Goal: Task Accomplishment & Management: Complete application form

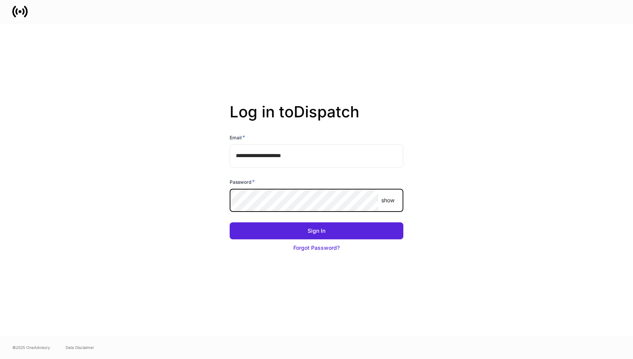
click at [230, 222] on button "Sign In" at bounding box center [317, 230] width 174 height 17
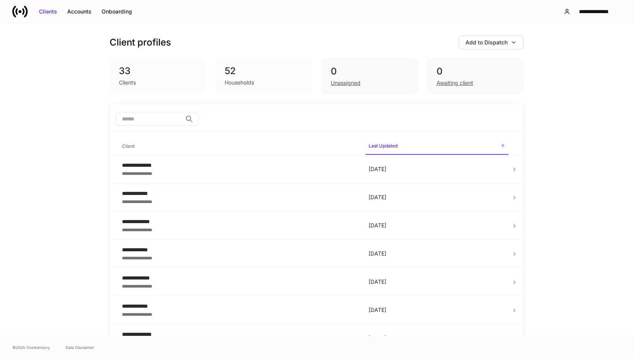
click at [601, 129] on div "**********" at bounding box center [316, 179] width 633 height 313
click at [553, 116] on div "**********" at bounding box center [316, 179] width 633 height 313
click at [571, 111] on div "**********" at bounding box center [316, 179] width 633 height 313
click at [557, 156] on div "**********" at bounding box center [316, 179] width 633 height 313
click at [555, 94] on div "**********" at bounding box center [316, 179] width 633 height 313
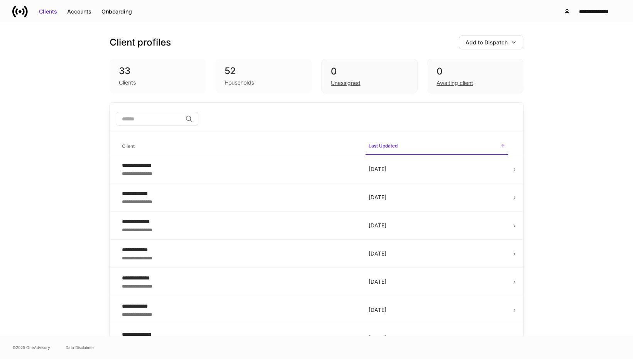
drag, startPoint x: 597, startPoint y: 244, endPoint x: 593, endPoint y: 240, distance: 5.7
click at [596, 243] on div "**********" at bounding box center [316, 179] width 633 height 313
click at [494, 41] on div "Add to Dispatch" at bounding box center [487, 43] width 42 height 8
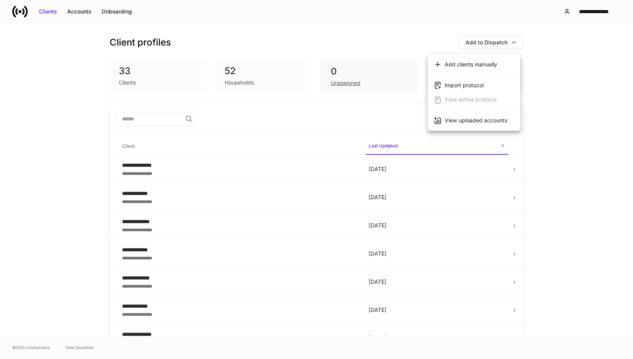
click at [486, 119] on div "View uploaded accounts" at bounding box center [476, 121] width 63 height 8
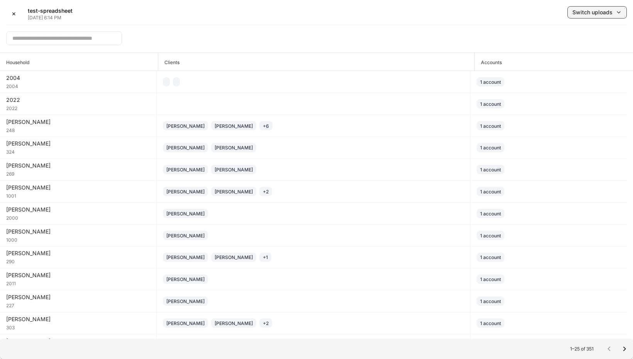
click at [583, 10] on div "Switch uploads" at bounding box center [592, 12] width 40 height 8
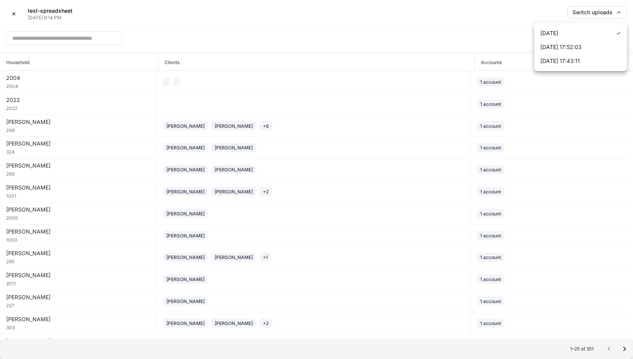
click at [494, 32] on div at bounding box center [316, 179] width 633 height 359
click at [83, 36] on input "text" at bounding box center [64, 38] width 116 height 14
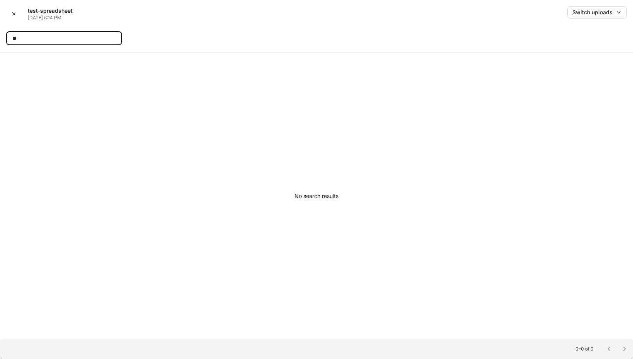
type input "*"
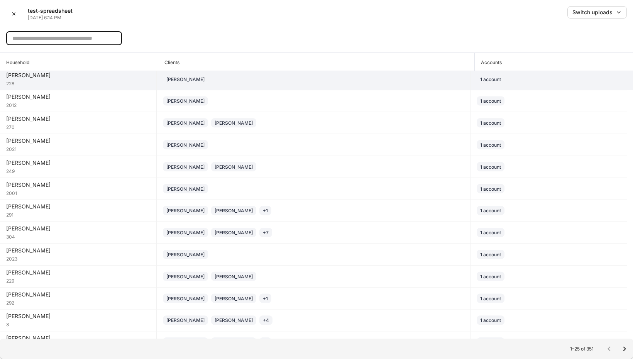
scroll to position [279, 0]
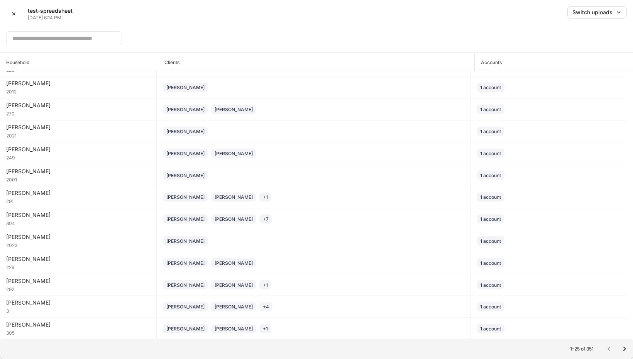
click at [212, 36] on div "​" at bounding box center [316, 35] width 621 height 21
click at [574, 12] on div "Switch uploads" at bounding box center [592, 12] width 40 height 8
click at [565, 43] on div "Sep 9, 17:52:03" at bounding box center [560, 47] width 41 height 8
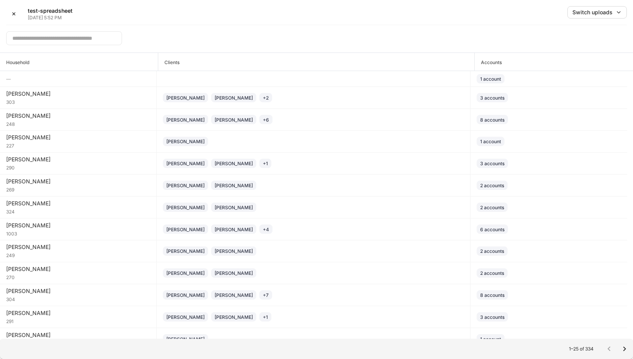
click at [68, 37] on input "text" at bounding box center [64, 38] width 116 height 14
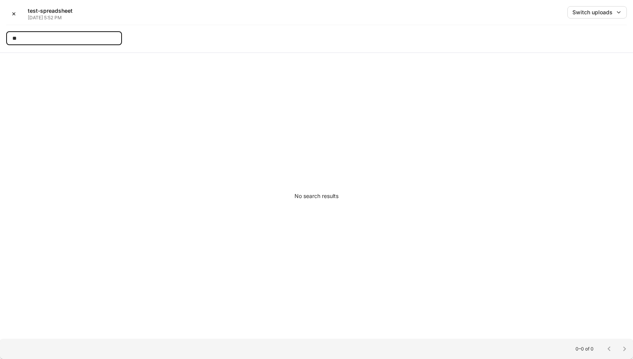
type input "*"
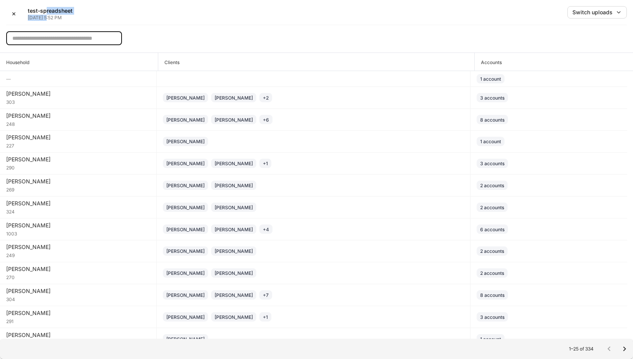
click at [46, 14] on div "test-spreadsheet Sep 9, 5:52 PM" at bounding box center [50, 14] width 45 height 14
click at [477, 33] on div "​" at bounding box center [316, 35] width 621 height 21
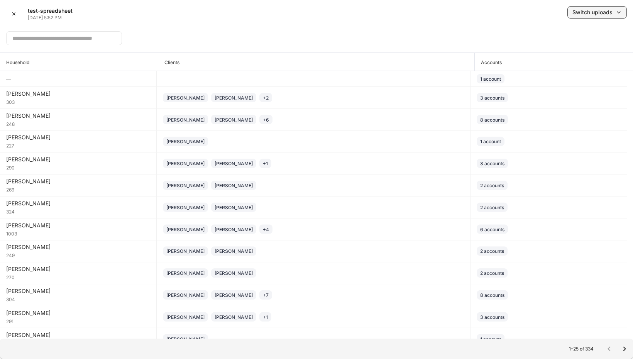
click at [609, 10] on div "Switch uploads" at bounding box center [592, 12] width 40 height 8
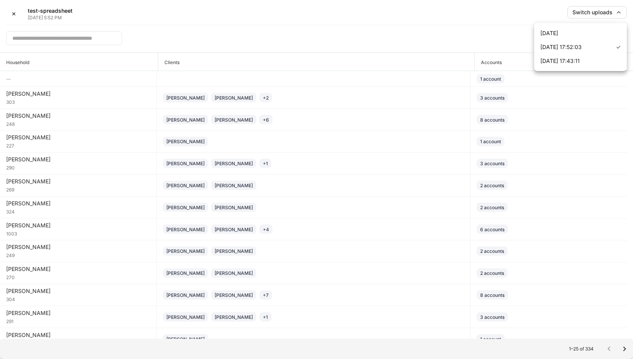
click at [587, 33] on li "Sep 17, 2025" at bounding box center [580, 33] width 93 height 14
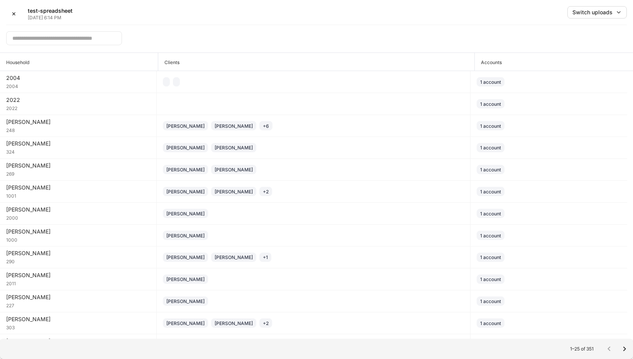
click at [70, 37] on input "text" at bounding box center [64, 38] width 116 height 14
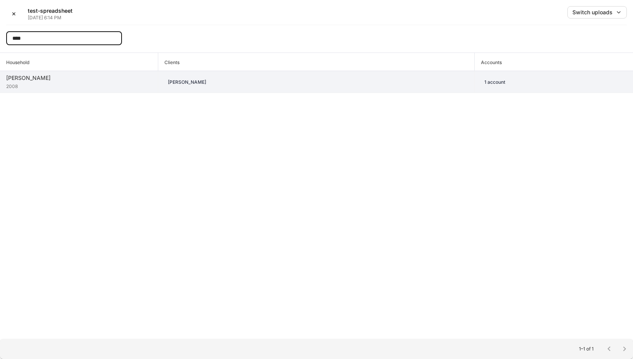
click at [53, 85] on div "2008" at bounding box center [79, 86] width 146 height 8
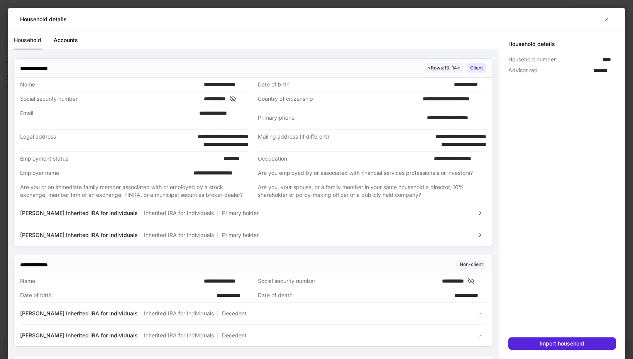
click at [31, 43] on link "Household" at bounding box center [27, 40] width 27 height 19
click at [65, 41] on link "Accounts" at bounding box center [66, 40] width 24 height 19
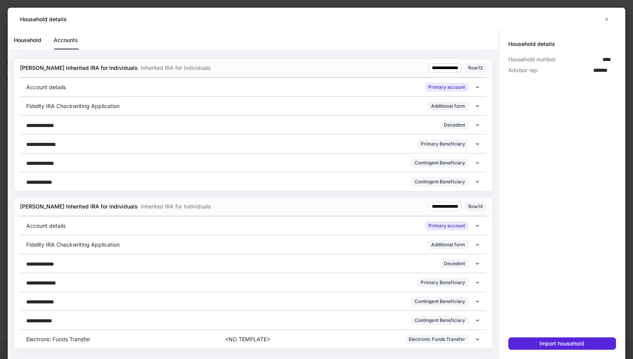
click at [471, 341] on div "Electronic Funds Transfer <NO TEMPLATE> Electronic Funds Transfer" at bounding box center [250, 339] width 449 height 9
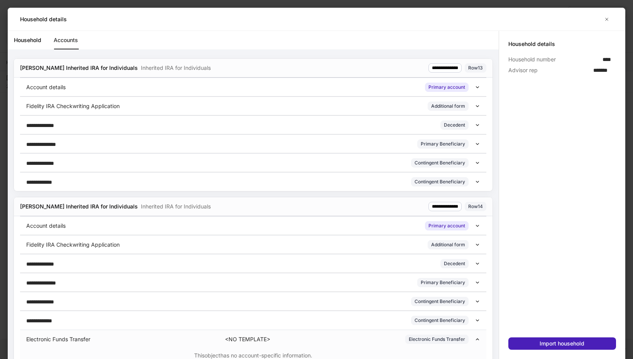
click at [557, 344] on div "Import household" at bounding box center [562, 344] width 45 height 8
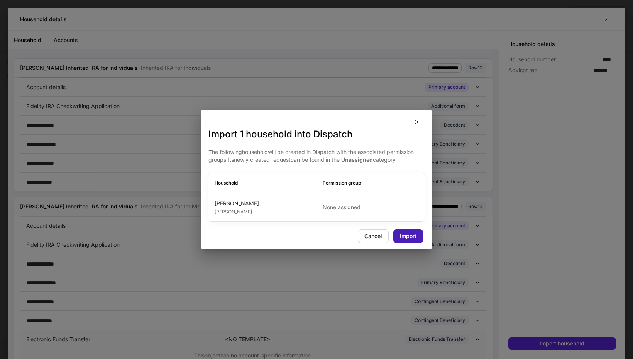
click at [418, 232] on button "Import" at bounding box center [408, 236] width 30 height 14
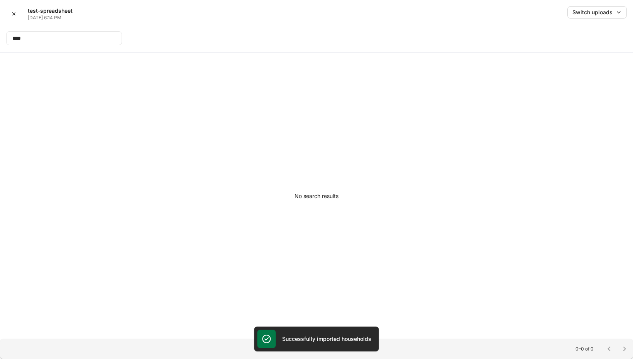
click at [548, 288] on div "No search results" at bounding box center [316, 196] width 633 height 286
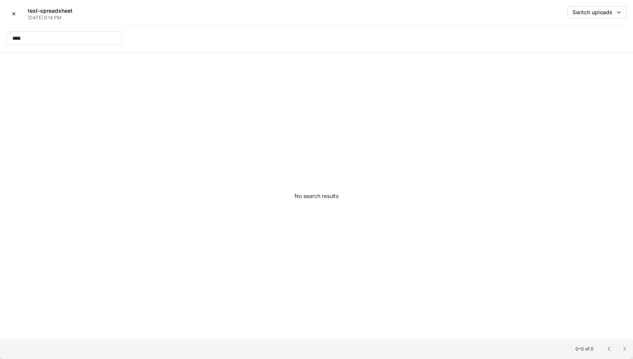
click at [42, 41] on input "****" at bounding box center [64, 38] width 116 height 14
drag, startPoint x: 42, startPoint y: 41, endPoint x: 3, endPoint y: 35, distance: 39.4
click at [3, 35] on div "✕ test-spreadsheet Sep 17, 6:14 PM Switch uploads **** ​" at bounding box center [316, 26] width 633 height 53
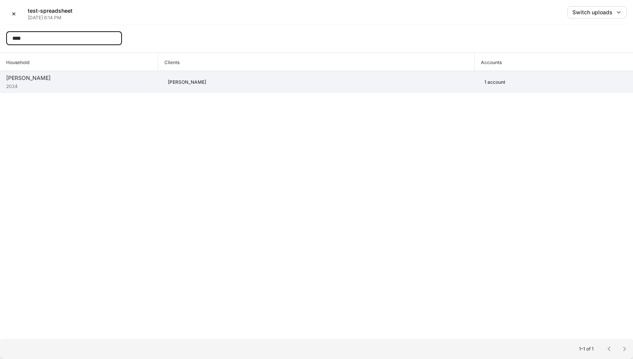
click at [87, 85] on div "2024" at bounding box center [79, 86] width 146 height 8
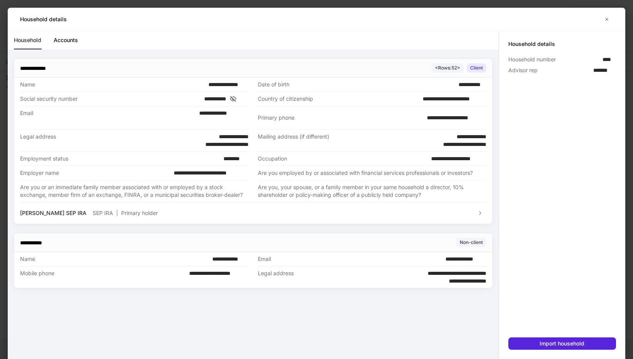
click at [572, 177] on div at bounding box center [562, 207] width 108 height 262
click at [65, 41] on link "Accounts" at bounding box center [66, 40] width 24 height 19
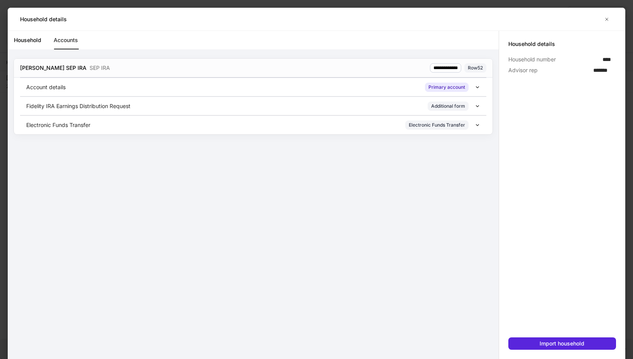
click at [208, 106] on div "Fidelity IRA Earnings Distribution Request Additional form" at bounding box center [250, 106] width 449 height 9
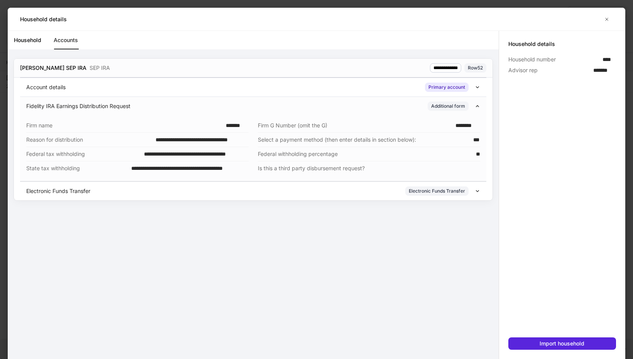
click at [479, 191] on icon at bounding box center [477, 190] width 5 height 5
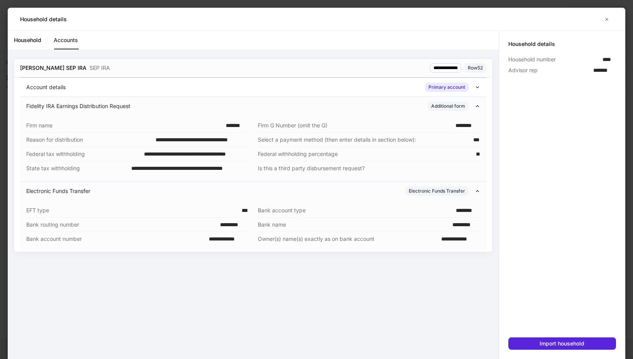
click at [569, 279] on div at bounding box center [562, 207] width 108 height 262
click at [555, 342] on div "Import household" at bounding box center [562, 344] width 45 height 8
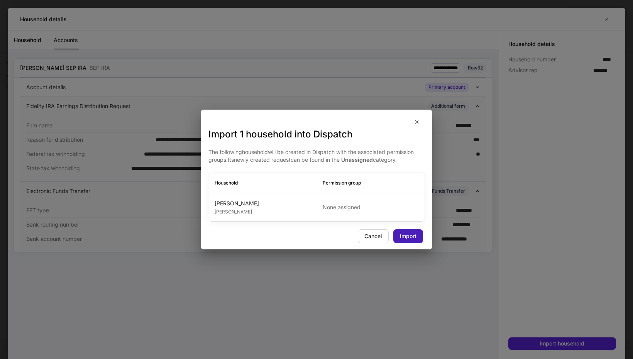
click at [420, 234] on button "Import" at bounding box center [408, 236] width 30 height 14
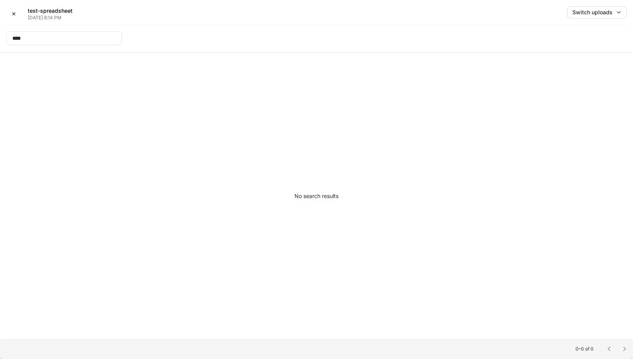
drag, startPoint x: 15, startPoint y: 14, endPoint x: 34, endPoint y: 87, distance: 74.9
click at [34, 87] on div "✕ test-spreadsheet Sep 17, 6:14 PM Switch uploads **** ​ No search results 0–0 …" at bounding box center [316, 179] width 633 height 359
drag, startPoint x: 327, startPoint y: 25, endPoint x: 178, endPoint y: 52, distance: 151.4
click at [327, 25] on div "**** ​" at bounding box center [316, 35] width 621 height 21
click at [81, 38] on input "****" at bounding box center [64, 38] width 116 height 14
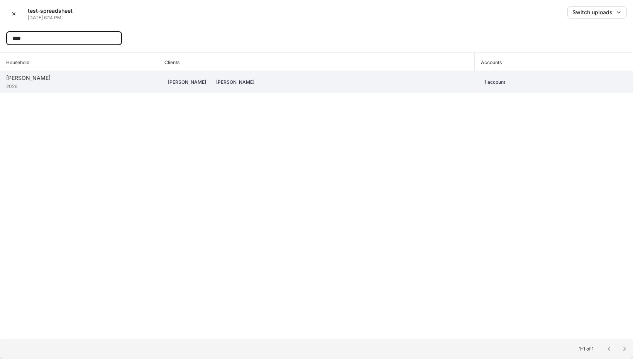
click at [131, 82] on div "2026" at bounding box center [79, 86] width 146 height 8
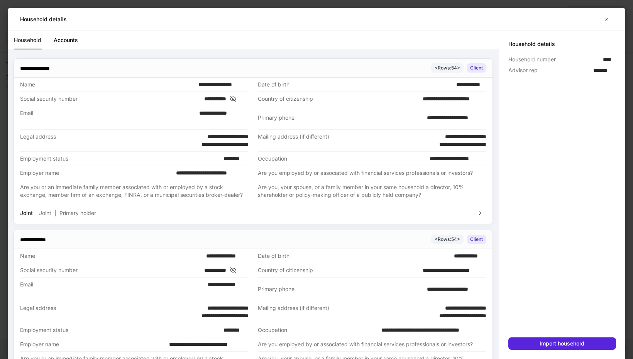
click at [75, 37] on link "Accounts" at bounding box center [66, 40] width 24 height 19
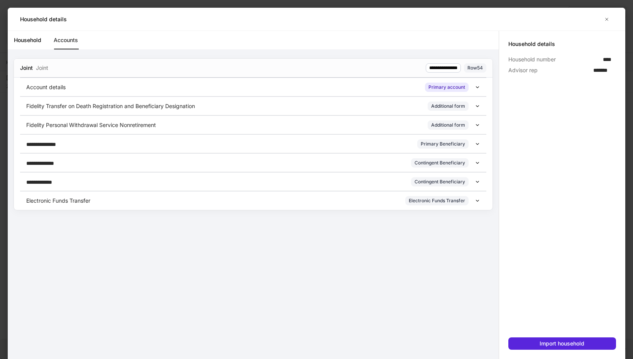
click at [177, 125] on div "Fidelity Personal Withdrawal Service Nonretirement Additional form" at bounding box center [250, 124] width 449 height 9
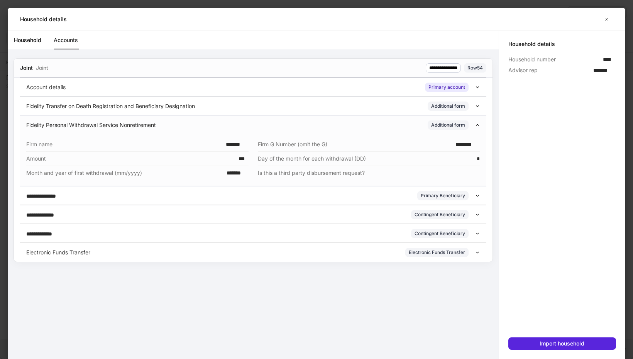
click at [318, 253] on div "Electronic Funds Transfer Electronic Funds Transfer" at bounding box center [250, 252] width 449 height 9
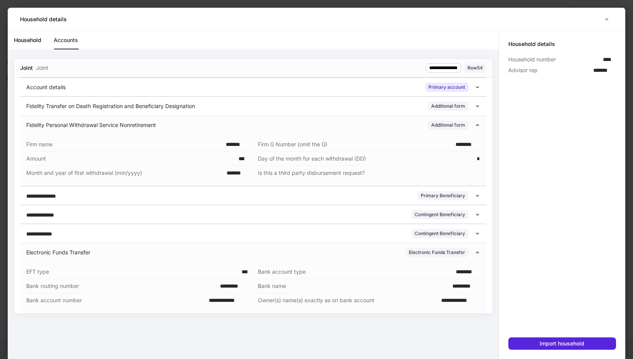
click at [479, 248] on div "Electronic Funds Transfer Electronic Funds Transfer" at bounding box center [253, 252] width 466 height 19
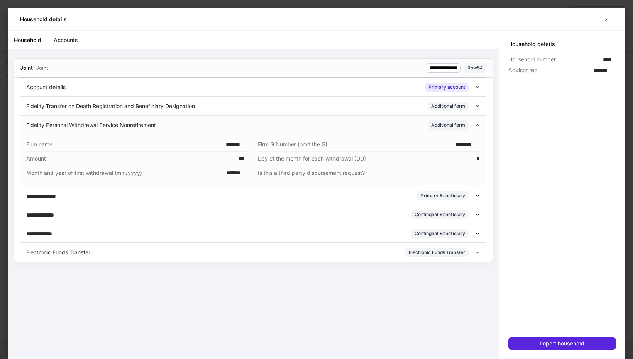
click at [469, 253] on div "Electronic Funds Transfer Electronic Funds Transfer" at bounding box center [250, 252] width 449 height 9
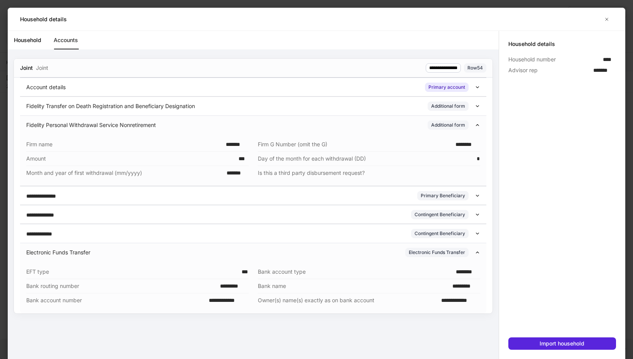
click at [269, 345] on div "**********" at bounding box center [253, 204] width 491 height 310
click at [605, 339] on button "Import household" at bounding box center [562, 343] width 108 height 12
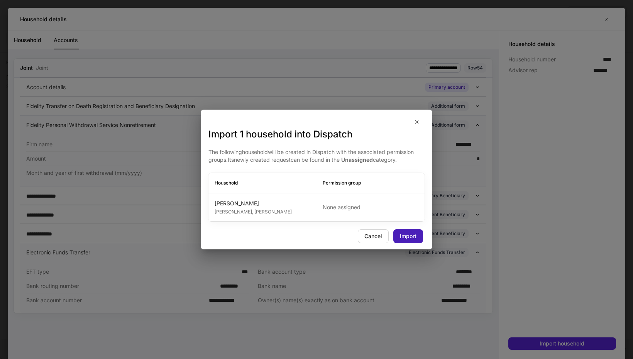
click at [407, 233] on div "Import" at bounding box center [408, 236] width 17 height 8
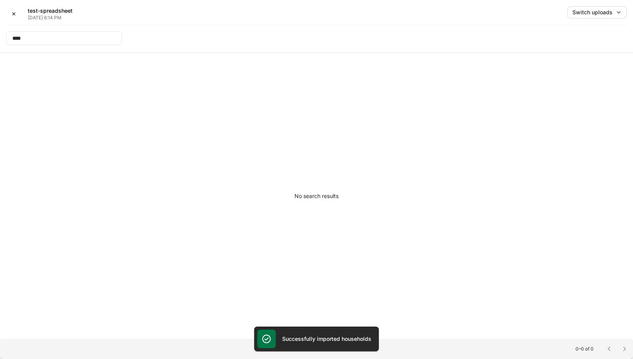
click at [168, 10] on div "✕ test-spreadsheet Sep 17, 6:14 PM Switch uploads" at bounding box center [316, 15] width 621 height 19
click at [36, 36] on input "****" at bounding box center [64, 38] width 116 height 14
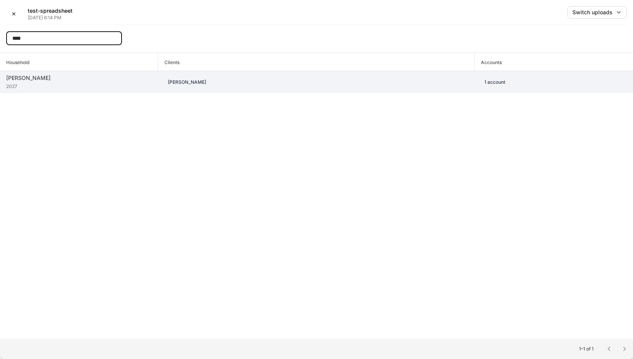
type input "****"
click at [68, 86] on div "2027" at bounding box center [79, 86] width 146 height 8
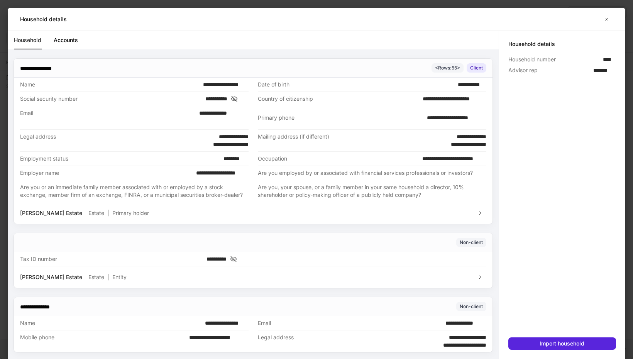
click at [187, 20] on div "Household details" at bounding box center [310, 19] width 581 height 8
click at [75, 41] on link "Accounts" at bounding box center [66, 40] width 24 height 19
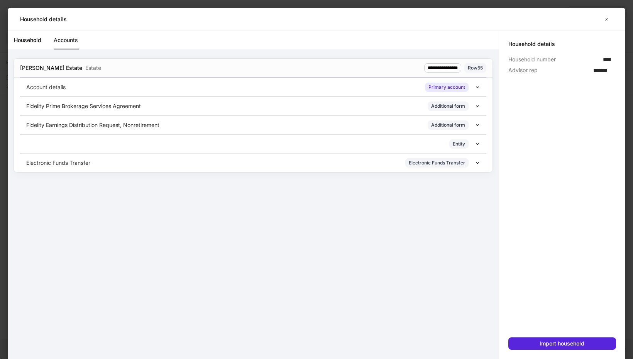
click at [165, 17] on div "Household details" at bounding box center [310, 19] width 581 height 8
click at [476, 165] on icon at bounding box center [477, 162] width 5 height 5
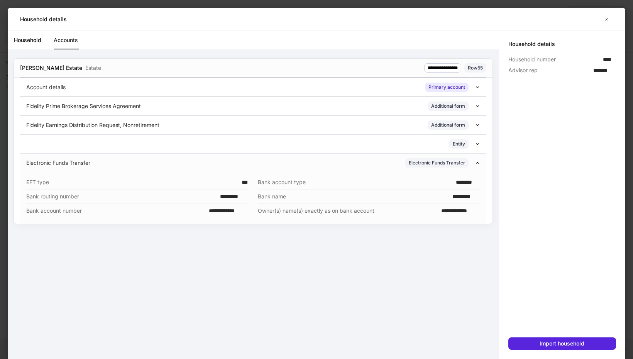
click at [476, 165] on icon at bounding box center [477, 162] width 5 height 5
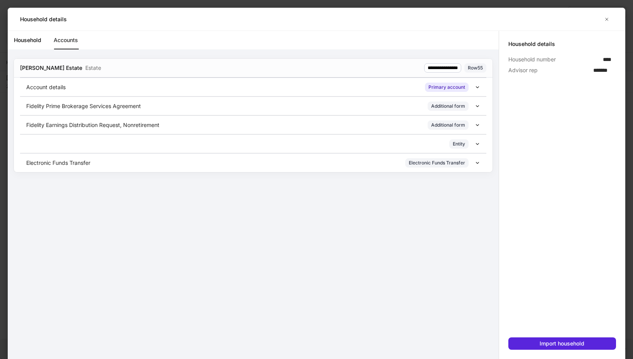
click at [477, 124] on icon at bounding box center [477, 124] width 5 height 5
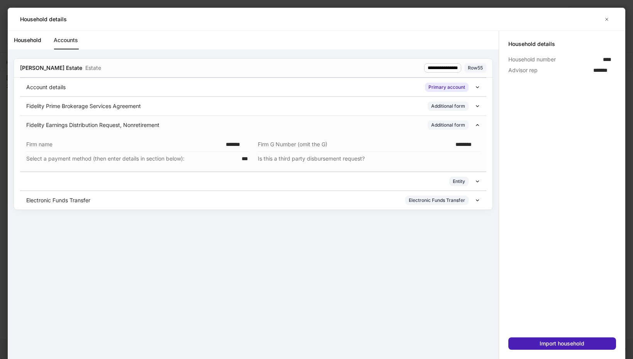
click at [549, 342] on div "Import household" at bounding box center [562, 344] width 45 height 8
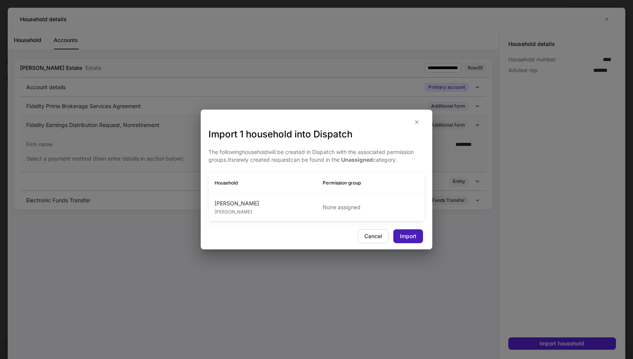
click at [418, 239] on button "Import" at bounding box center [408, 236] width 30 height 14
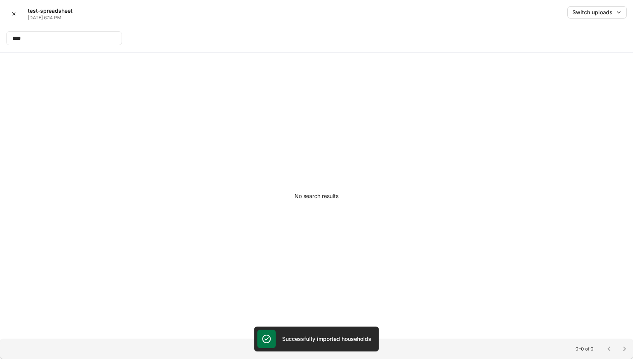
click at [175, 16] on div "✕ test-spreadsheet Sep 17, 6:14 PM Switch uploads" at bounding box center [316, 15] width 621 height 19
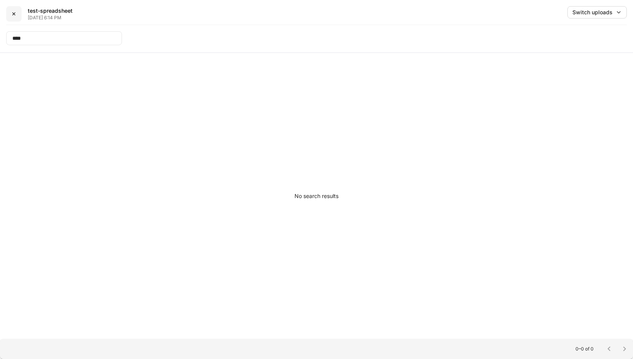
click at [17, 13] on button "✕" at bounding box center [13, 13] width 15 height 15
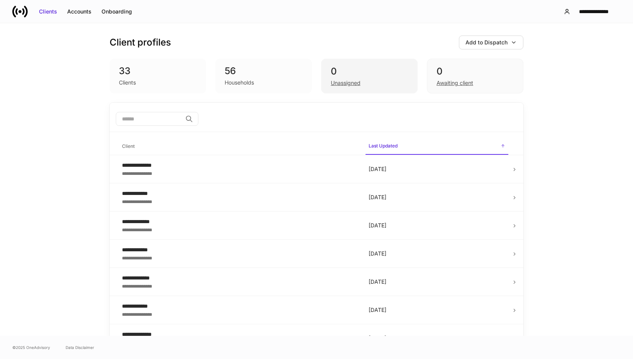
click at [352, 85] on div "Unassigned" at bounding box center [346, 83] width 30 height 8
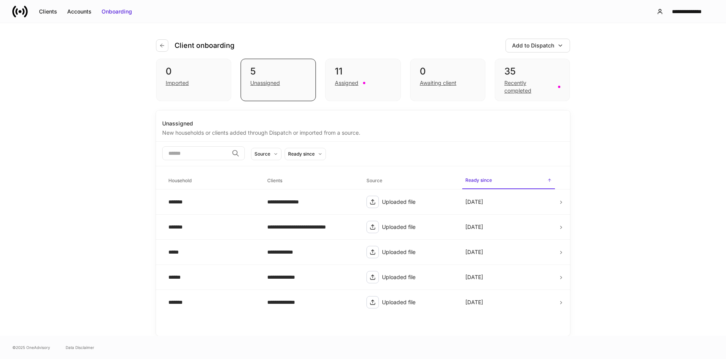
click at [633, 291] on div "**********" at bounding box center [363, 179] width 726 height 313
click at [179, 274] on div "******" at bounding box center [211, 277] width 86 height 8
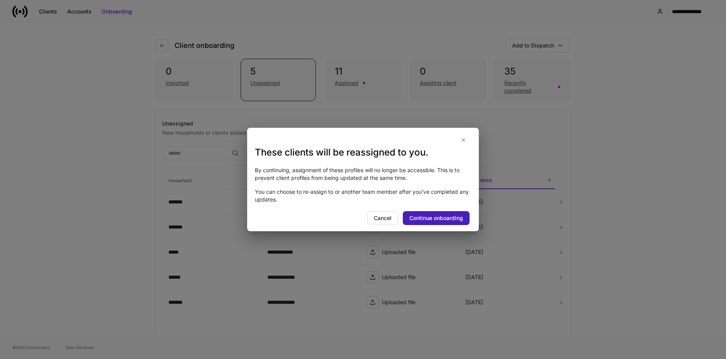
click at [447, 219] on div "Continue onboarding" at bounding box center [436, 218] width 54 height 8
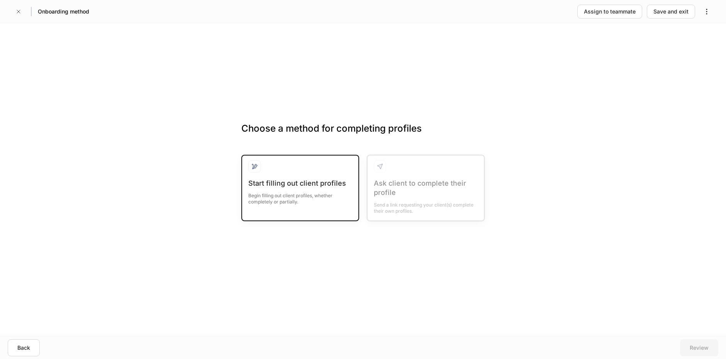
click at [278, 198] on div "Begin filling out client profiles, whether completely or partially." at bounding box center [300, 196] width 104 height 17
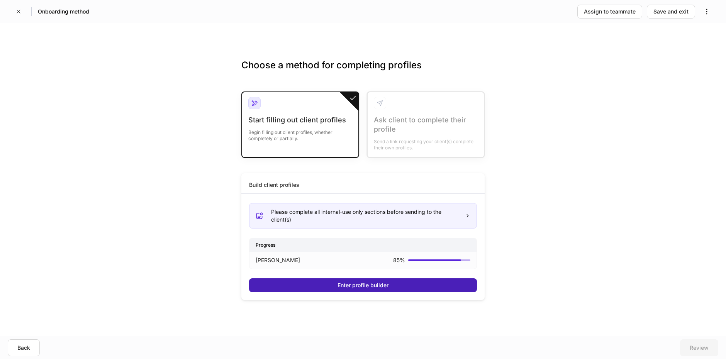
click at [366, 283] on div "Enter profile builder" at bounding box center [362, 285] width 51 height 8
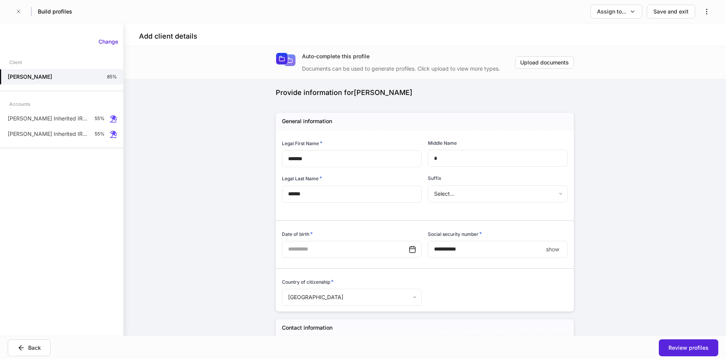
type input "**********"
click at [73, 120] on p "[PERSON_NAME] Inherited IRA for Individuals" at bounding box center [48, 119] width 81 height 8
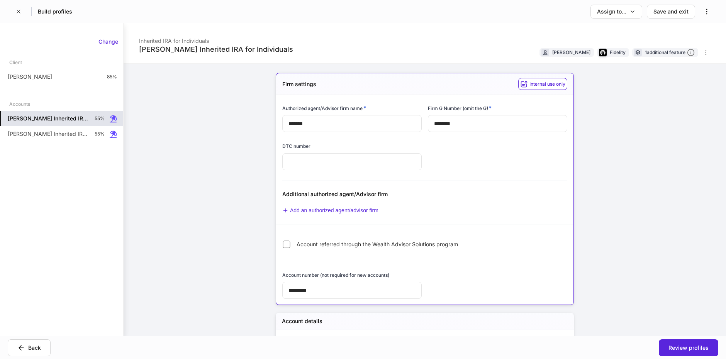
click at [191, 292] on div "Matthew Daniel's Inherited IRA for Individuals Inherited IRA for Individuals Ma…" at bounding box center [425, 179] width 602 height 313
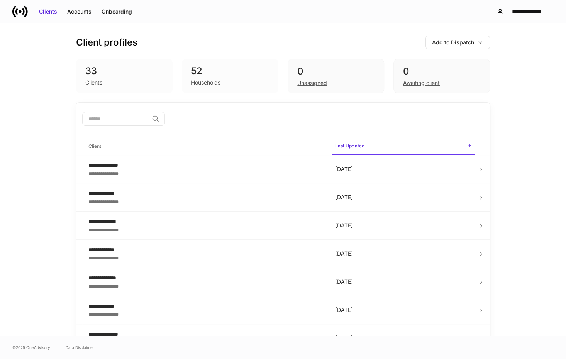
click at [235, 36] on div "Client profiles Add to Dispatch" at bounding box center [283, 43] width 414 height 14
click at [303, 81] on div "Unassigned" at bounding box center [312, 83] width 30 height 8
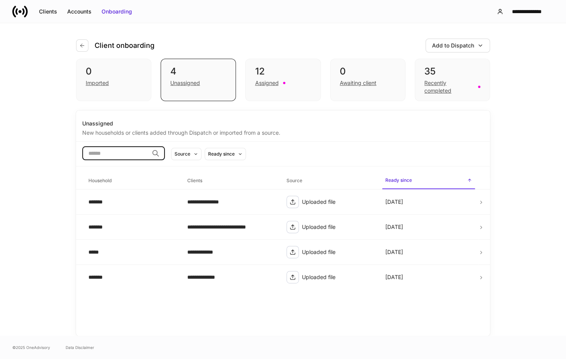
click at [149, 152] on input "search" at bounding box center [115, 153] width 66 height 14
click at [123, 152] on input "search" at bounding box center [115, 153] width 66 height 14
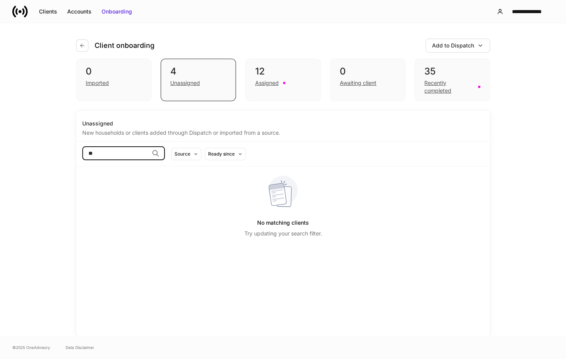
type input "*"
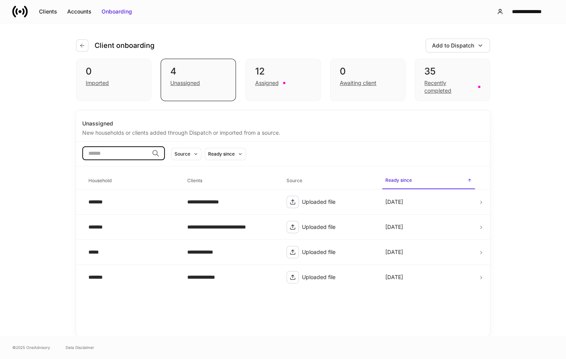
click at [41, 279] on div "**********" at bounding box center [283, 179] width 566 height 313
click at [267, 81] on div "Assigned" at bounding box center [267, 83] width 24 height 8
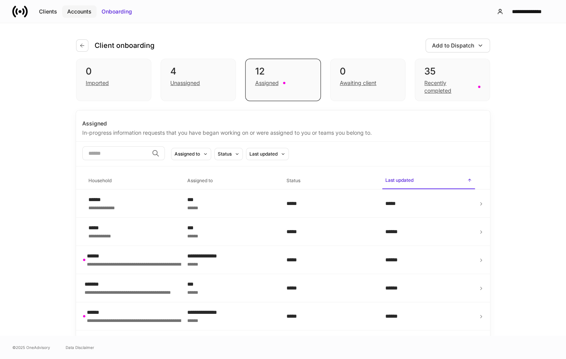
click at [88, 12] on div "Accounts" at bounding box center [79, 12] width 24 height 8
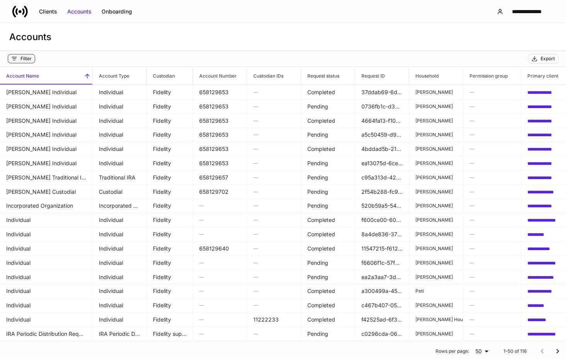
click at [27, 59] on div "Filter" at bounding box center [25, 59] width 11 height 6
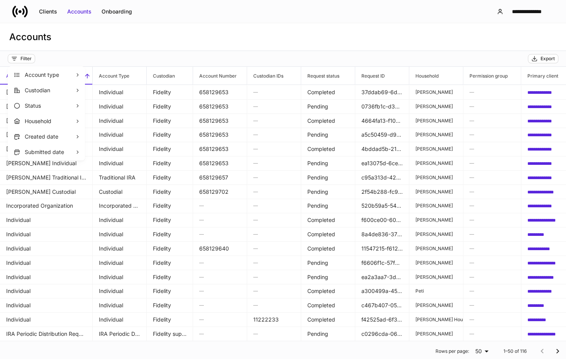
click at [266, 48] on div at bounding box center [283, 179] width 566 height 359
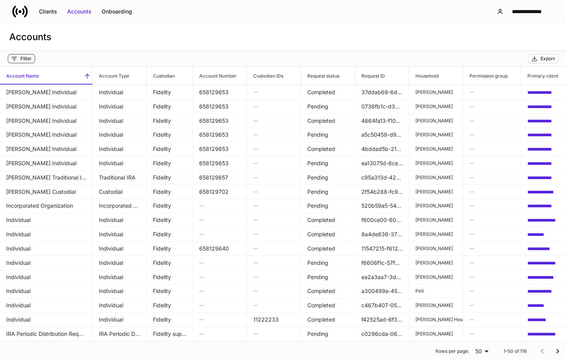
click at [15, 63] on button "Filter" at bounding box center [21, 58] width 27 height 9
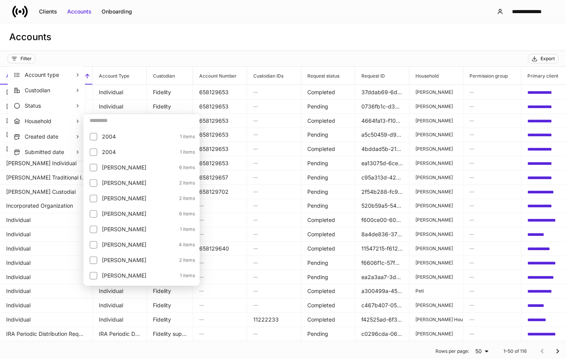
click at [74, 124] on p "Household" at bounding box center [50, 121] width 50 height 8
click at [113, 118] on input "text" at bounding box center [141, 120] width 116 height 14
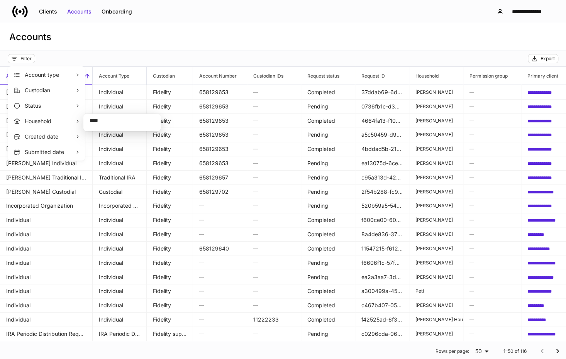
type input "****"
click at [122, 32] on div at bounding box center [283, 179] width 566 height 359
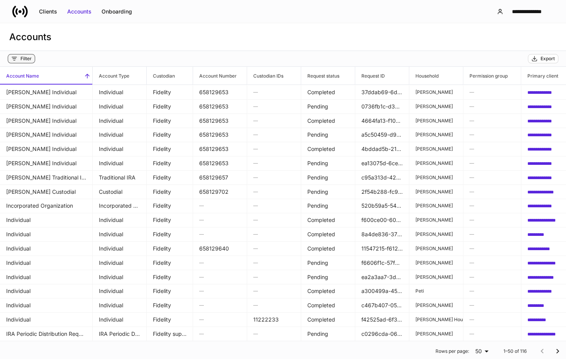
click at [24, 57] on div "Filter" at bounding box center [25, 59] width 11 height 6
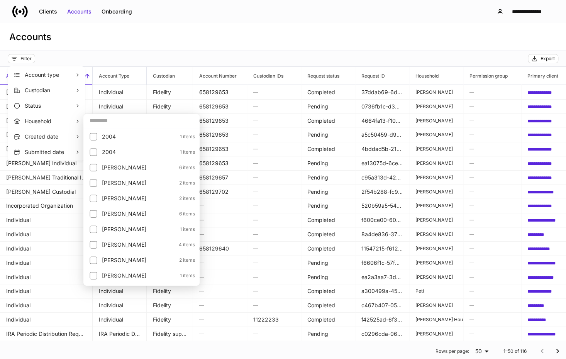
click at [100, 123] on input "text" at bounding box center [141, 120] width 116 height 14
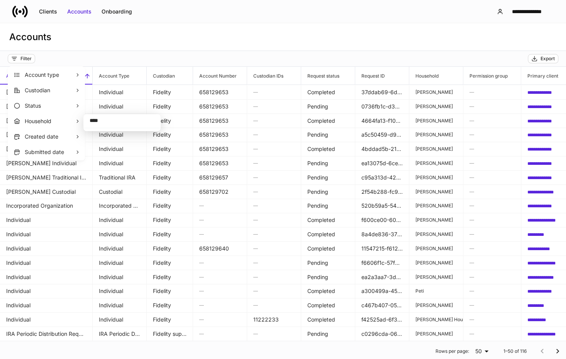
type input "****"
click at [147, 33] on div at bounding box center [283, 179] width 566 height 359
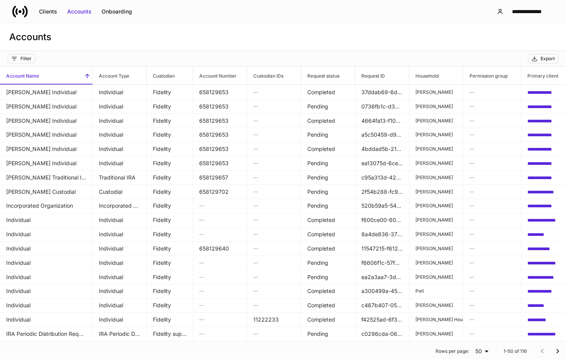
drag, startPoint x: 160, startPoint y: 32, endPoint x: 93, endPoint y: 20, distance: 68.2
click at [160, 32] on div "Accounts" at bounding box center [283, 37] width 566 height 28
click at [112, 14] on div "Onboarding" at bounding box center [117, 12] width 30 height 8
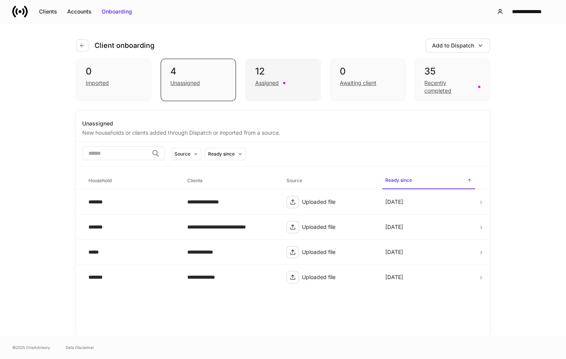
click at [262, 88] on div "12 Assigned" at bounding box center [282, 80] width 75 height 42
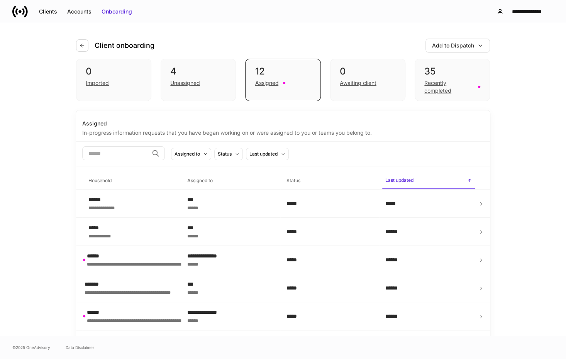
drag, startPoint x: 42, startPoint y: 225, endPoint x: 45, endPoint y: 215, distance: 9.8
click at [42, 225] on div "**********" at bounding box center [283, 179] width 566 height 313
click at [76, 15] on button "Accounts" at bounding box center [79, 11] width 34 height 12
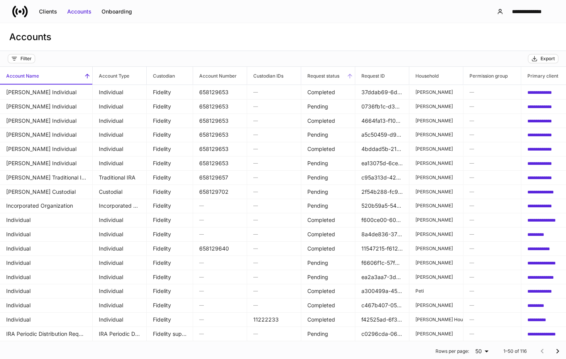
click at [327, 77] on h6 "Request status" at bounding box center [320, 75] width 38 height 7
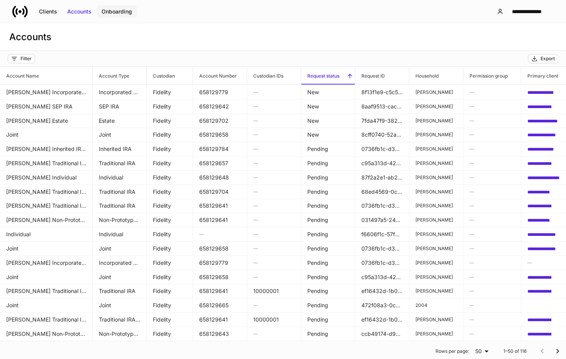
click at [119, 14] on div "Onboarding" at bounding box center [117, 12] width 30 height 8
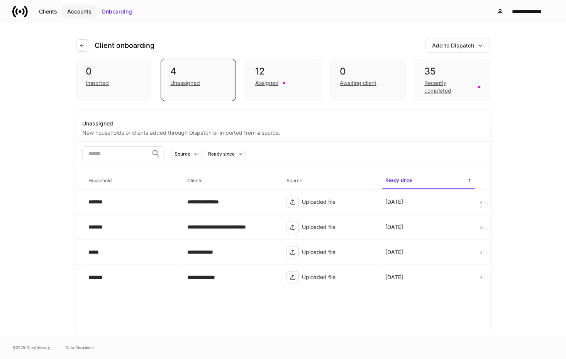
click at [76, 12] on div "Accounts" at bounding box center [79, 12] width 24 height 8
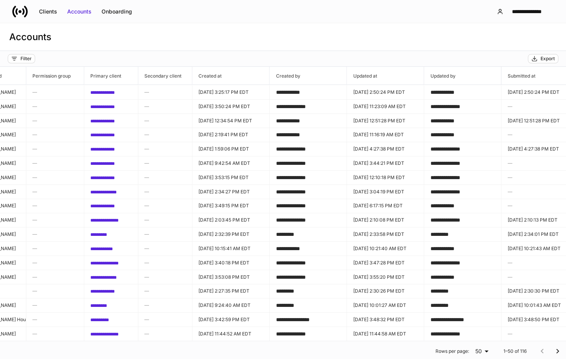
scroll to position [0, 533]
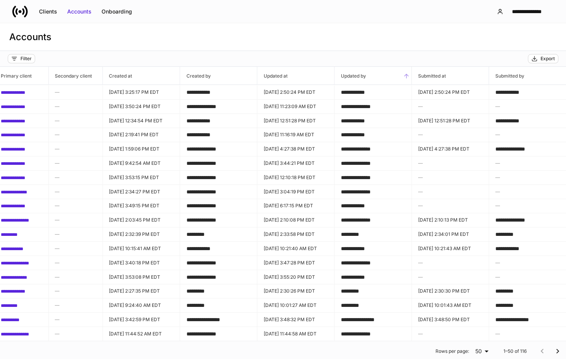
click at [356, 76] on h6 "Updated by" at bounding box center [349, 75] width 31 height 7
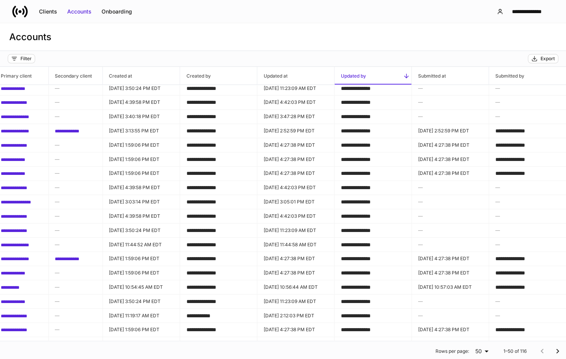
scroll to position [0, 533]
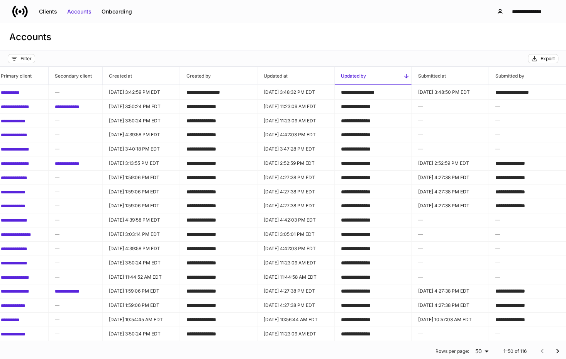
click at [368, 75] on span "Updated by" at bounding box center [372, 76] width 77 height 18
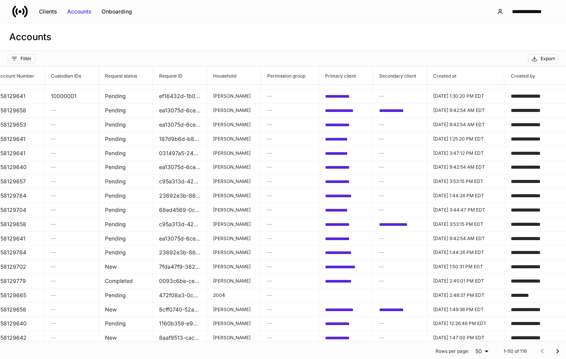
scroll to position [39, 163]
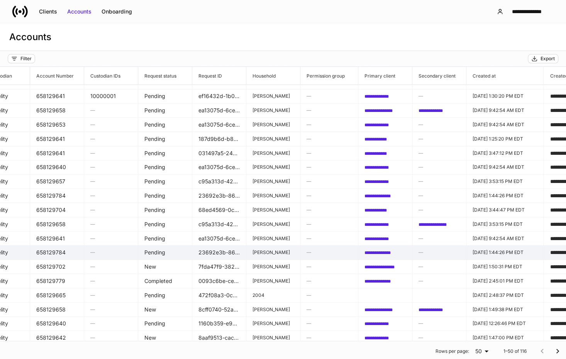
click at [49, 251] on td "658129784" at bounding box center [57, 252] width 54 height 15
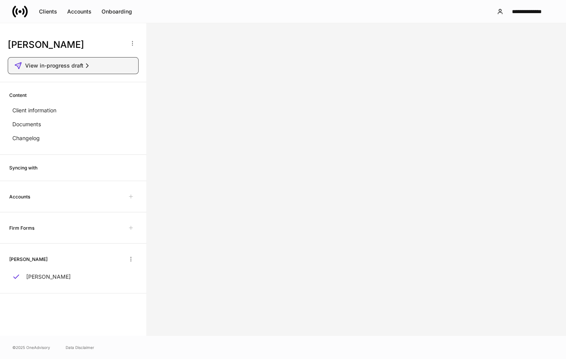
click at [54, 66] on span "View in-progress draft" at bounding box center [54, 66] width 58 height 8
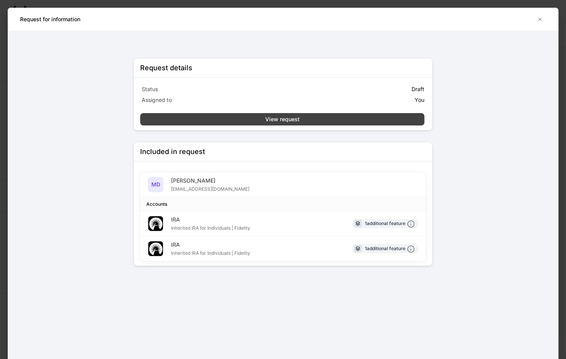
click at [290, 120] on div "View request" at bounding box center [282, 119] width 34 height 8
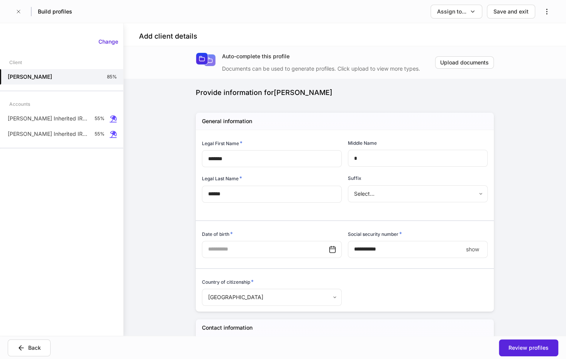
type input "**********"
click at [152, 226] on div "**********" at bounding box center [345, 191] width 442 height 290
click at [37, 117] on p "[PERSON_NAME] Inherited IRA for Individuals" at bounding box center [48, 119] width 81 height 8
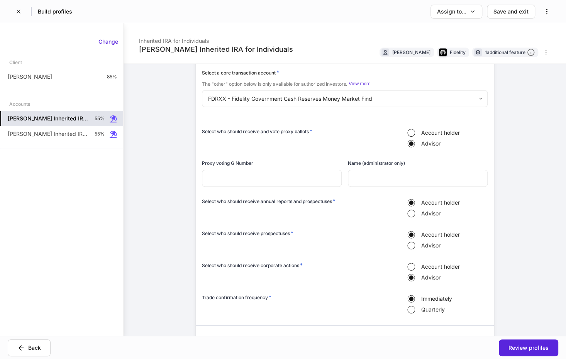
scroll to position [965, 0]
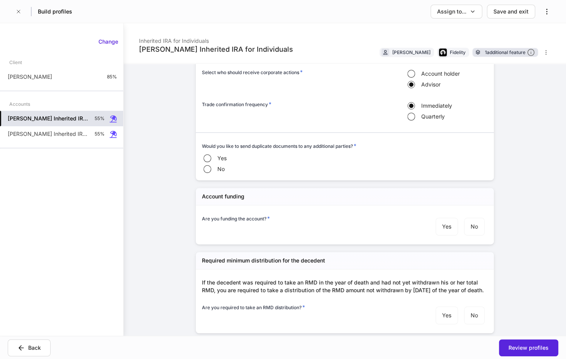
click at [502, 51] on div "1 additional feature" at bounding box center [510, 53] width 50 height 8
click at [64, 139] on div "Matthew Daniel's Inherited IRA for Individuals 55%" at bounding box center [61, 133] width 123 height 15
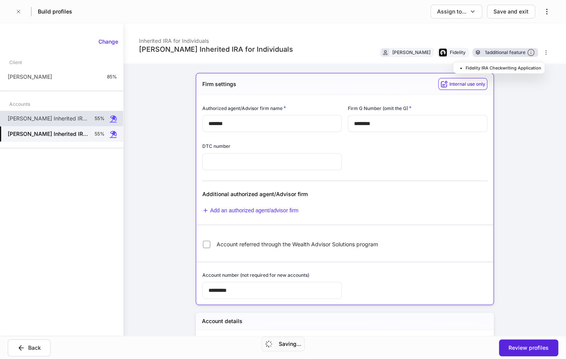
click at [503, 56] on div "1 additional feature" at bounding box center [510, 53] width 50 height 8
click at [82, 237] on div "Change Client Matthew Daniel 85% Accounts Matthew Daniel's Inherited IRA for In…" at bounding box center [61, 179] width 123 height 294
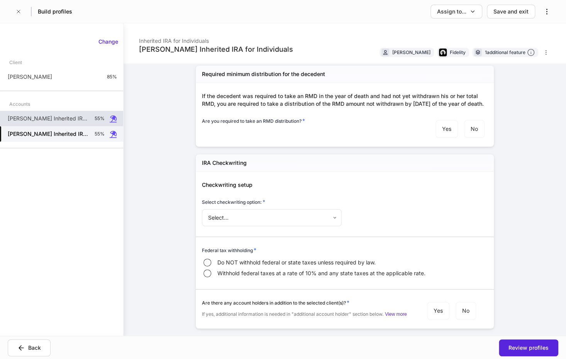
scroll to position [1177, 0]
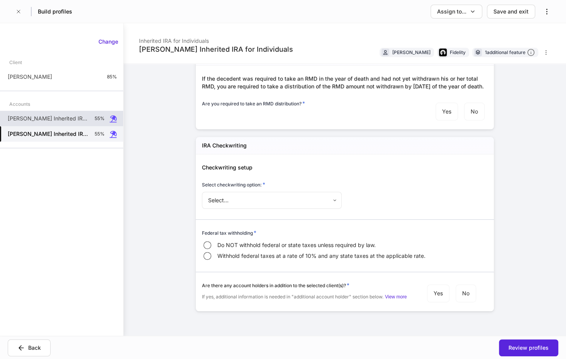
click at [135, 259] on div "Matthew Daniel's Inherited IRA for Individuals Inherited IRA for Individuals Ma…" at bounding box center [345, 179] width 442 height 313
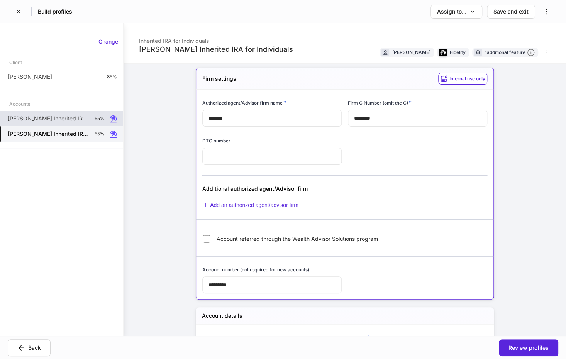
scroll to position [0, 0]
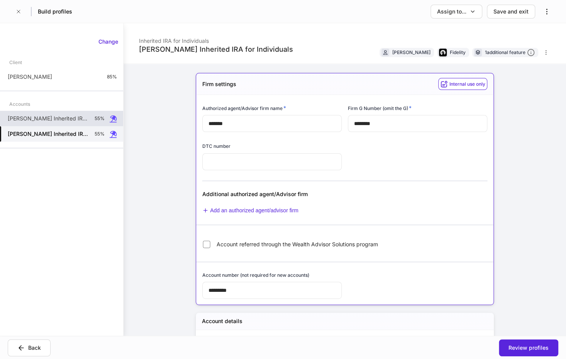
click at [516, 231] on div "Matthew Daniel's Inherited IRA for Individuals Inherited IRA for Individuals Ma…" at bounding box center [345, 179] width 442 height 313
click at [94, 228] on div "Change Client Matthew Daniel 85% Accounts Matthew Daniel's Inherited IRA for In…" at bounding box center [61, 179] width 123 height 294
click at [69, 122] on p "[PERSON_NAME] Inherited IRA for Individuals" at bounding box center [48, 119] width 81 height 8
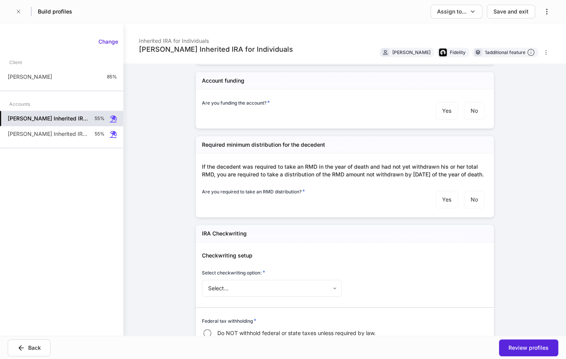
scroll to position [1177, 0]
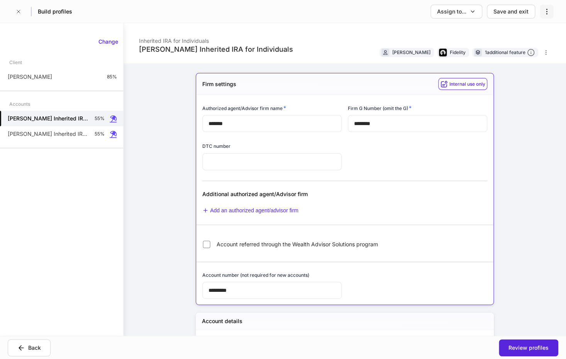
click at [544, 13] on icon "button" at bounding box center [547, 12] width 8 height 8
click at [325, 18] on div at bounding box center [283, 179] width 566 height 359
click at [44, 349] on button "Back" at bounding box center [29, 347] width 43 height 17
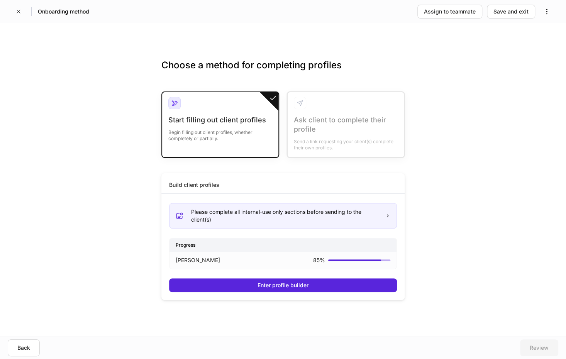
click at [64, 154] on div "Choose a method for completing profiles Start filling out client profiles Begin…" at bounding box center [283, 179] width 566 height 313
click at [20, 12] on icon "button" at bounding box center [18, 11] width 6 height 6
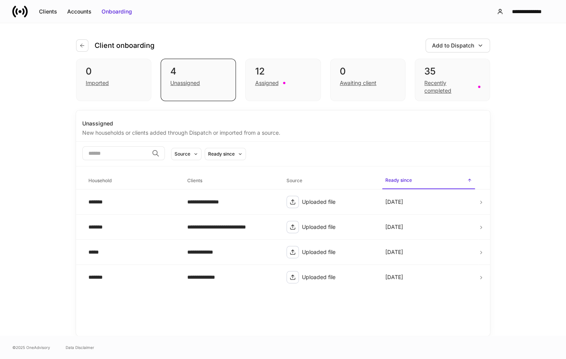
click at [499, 208] on div "**********" at bounding box center [282, 179] width 463 height 313
click at [81, 8] on div "Accounts" at bounding box center [79, 12] width 24 height 8
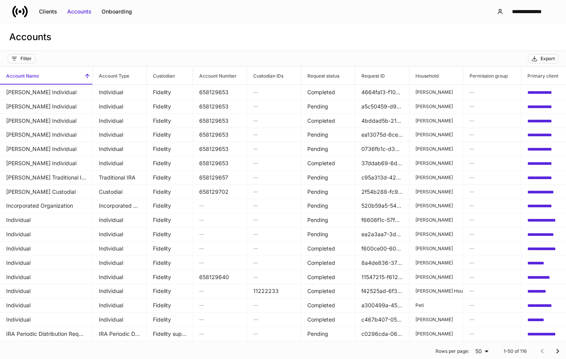
click at [303, 33] on div "Accounts" at bounding box center [283, 37] width 566 height 28
click at [230, 26] on div "Accounts" at bounding box center [283, 37] width 566 height 28
click at [18, 59] on div "Filter" at bounding box center [21, 59] width 20 height 6
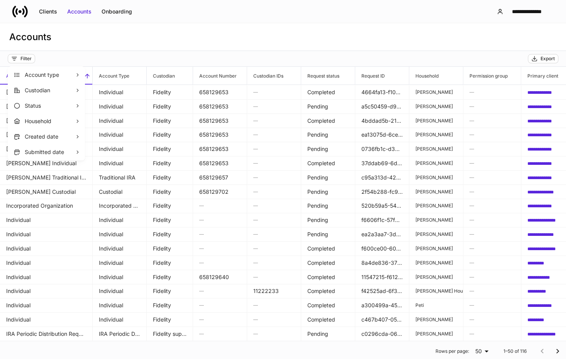
click at [246, 37] on div at bounding box center [283, 179] width 566 height 359
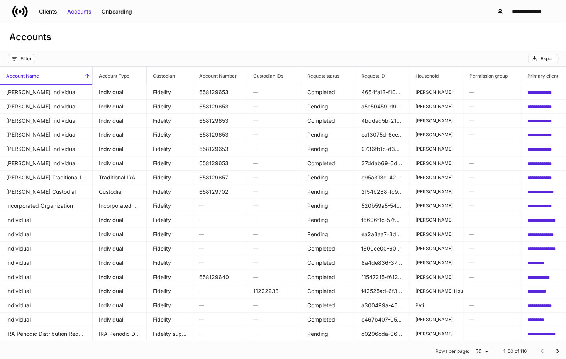
click at [467, 34] on div "Accounts" at bounding box center [283, 37] width 566 height 28
drag, startPoint x: 117, startPoint y: 12, endPoint x: 121, endPoint y: 14, distance: 4.3
click at [117, 12] on div "Onboarding" at bounding box center [117, 12] width 30 height 8
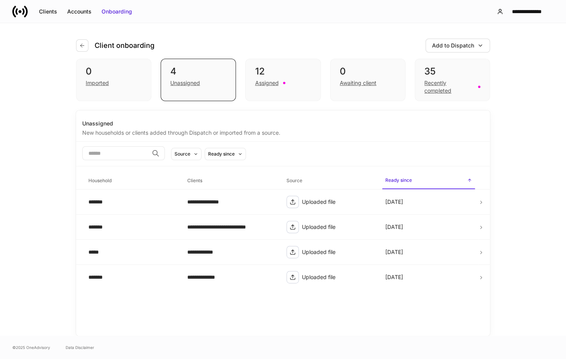
click at [336, 34] on div "Client onboarding Add to Dispatch" at bounding box center [283, 41] width 414 height 36
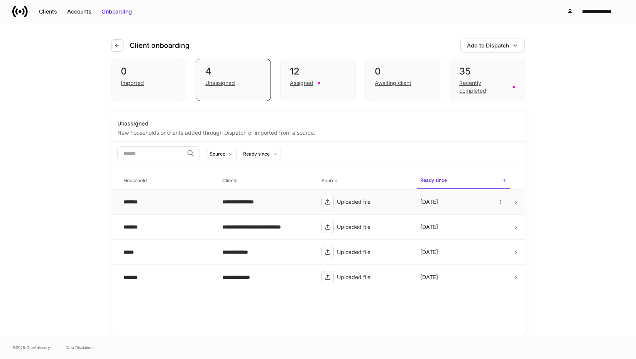
click at [176, 199] on div "*******" at bounding box center [167, 202] width 86 height 8
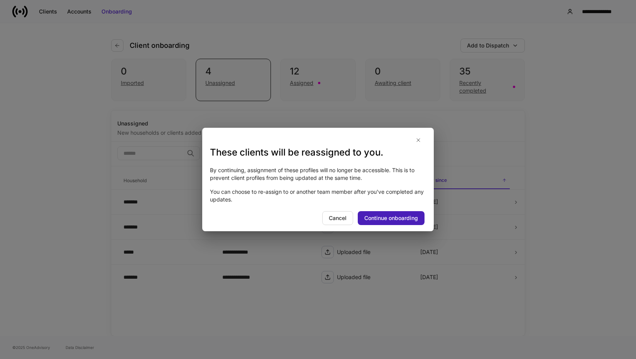
click at [414, 222] on div "Continue onboarding" at bounding box center [391, 218] width 54 height 8
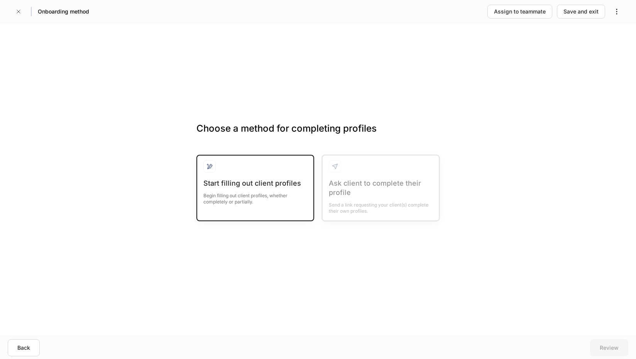
drag, startPoint x: 264, startPoint y: 186, endPoint x: 260, endPoint y: 185, distance: 3.9
click at [263, 186] on div "Start filling out client profiles" at bounding box center [255, 183] width 104 height 9
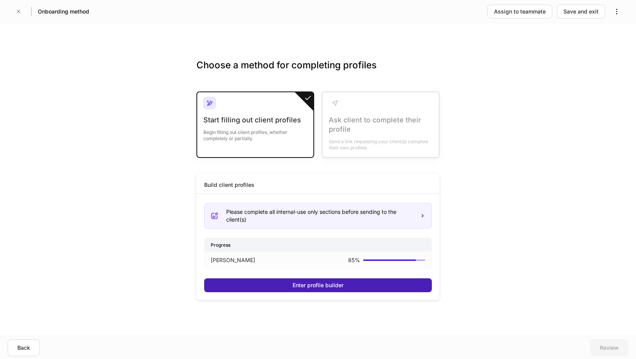
click at [344, 286] on button "Enter profile builder" at bounding box center [318, 285] width 228 height 14
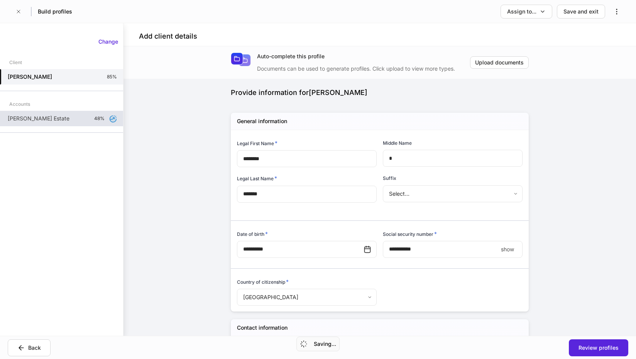
click at [13, 123] on div "[PERSON_NAME] Estate 48%" at bounding box center [61, 118] width 123 height 15
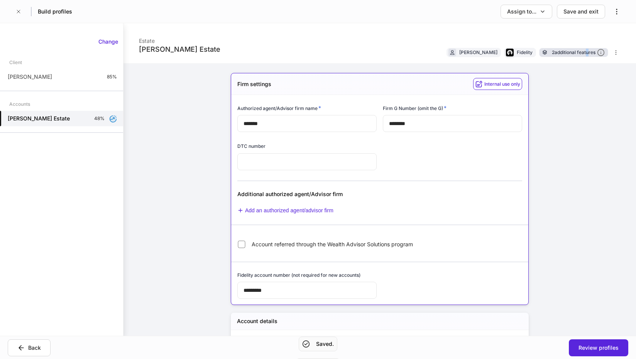
click at [566, 53] on div "2 additional features" at bounding box center [578, 53] width 53 height 8
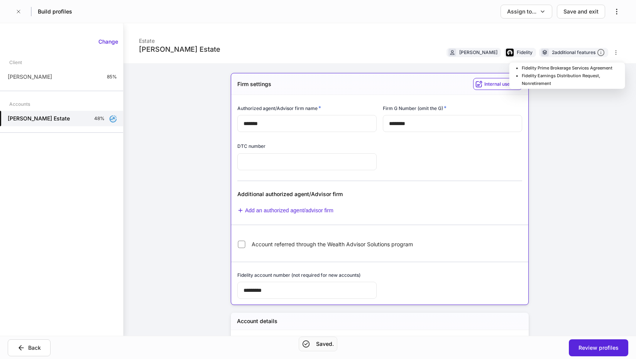
drag, startPoint x: 581, startPoint y: 53, endPoint x: 548, endPoint y: 203, distance: 154.2
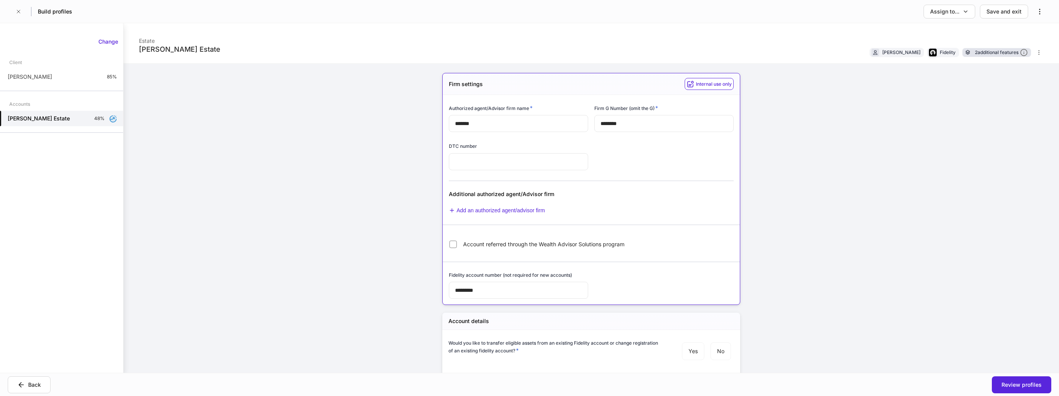
click at [566, 53] on div "2 additional features" at bounding box center [1001, 53] width 53 height 8
click at [566, 184] on div "Patricia Beltran's Estate Estate Patricia Beltran Fidelity 2 additional feature…" at bounding box center [592, 198] width 936 height 350
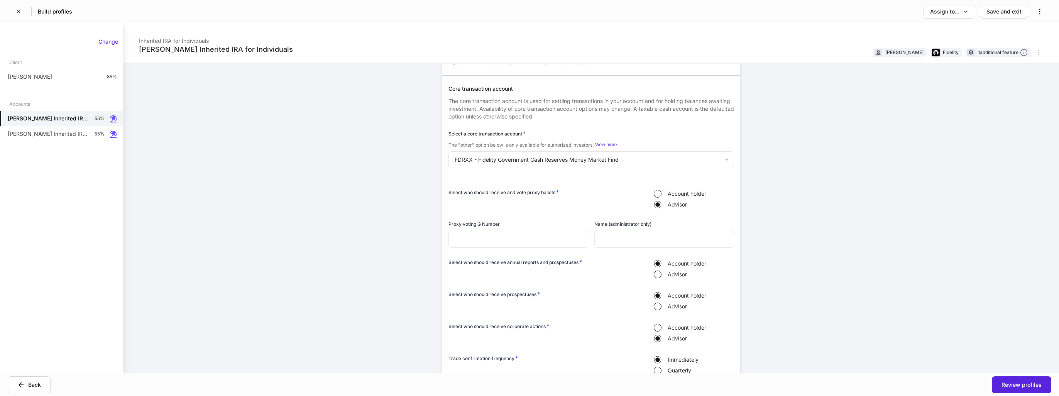
scroll to position [669, 0]
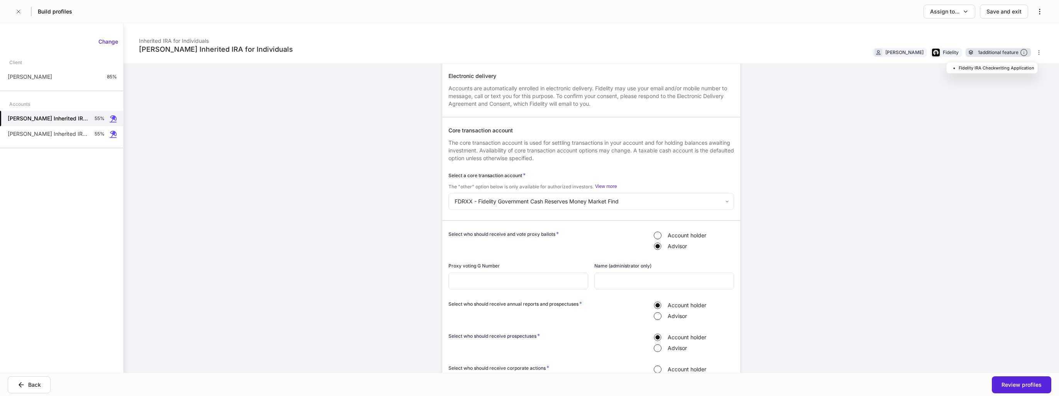
click at [999, 51] on div "1 additional feature" at bounding box center [1003, 53] width 50 height 8
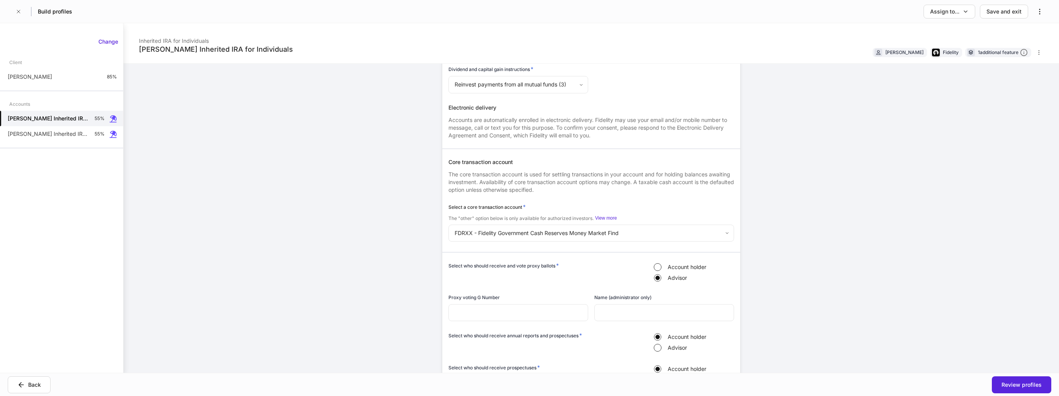
scroll to position [445, 0]
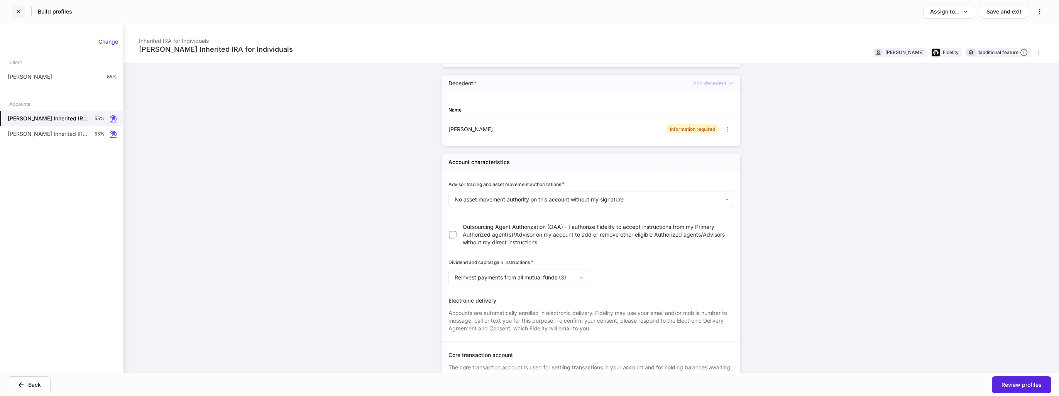
click at [20, 14] on icon "button" at bounding box center [18, 11] width 6 height 6
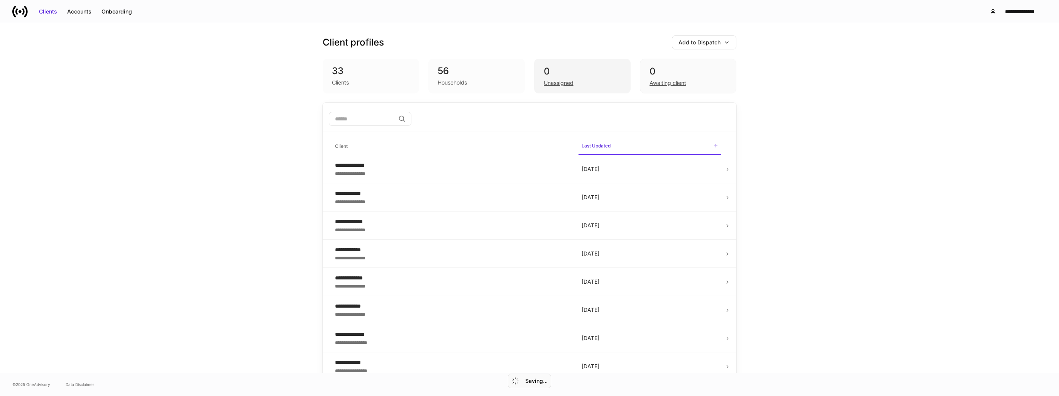
click at [557, 82] on div "Unassigned" at bounding box center [559, 83] width 30 height 8
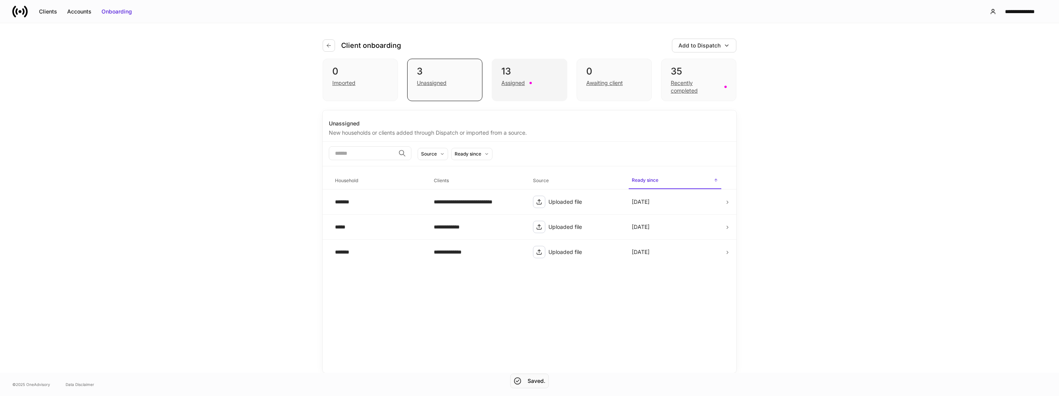
click at [508, 83] on div "Assigned" at bounding box center [513, 83] width 24 height 8
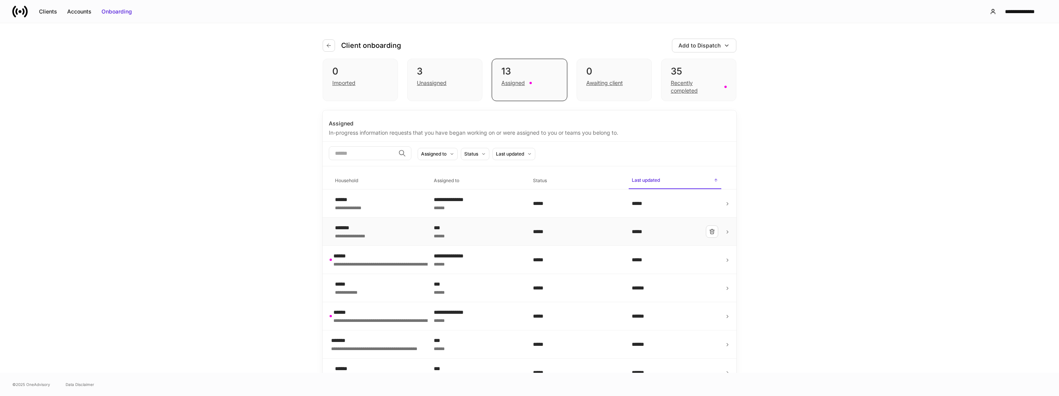
click at [369, 229] on div "**********" at bounding box center [378, 231] width 86 height 15
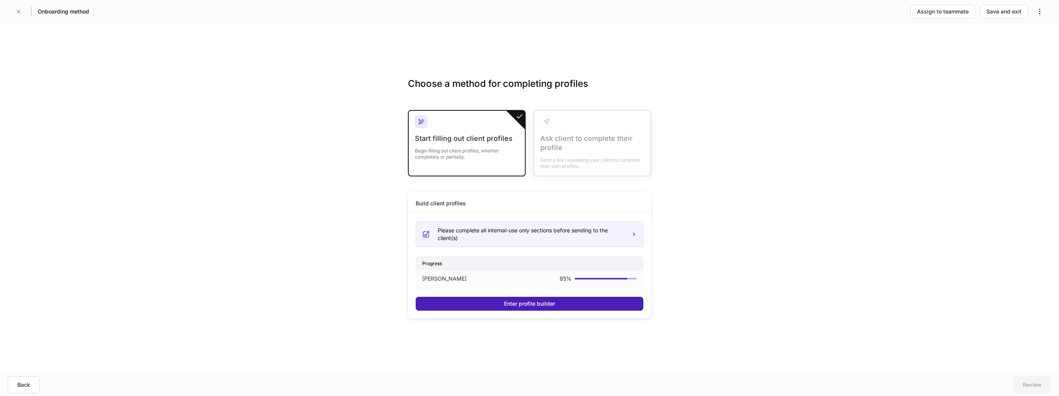
click at [512, 301] on div "Enter profile builder" at bounding box center [529, 304] width 51 height 8
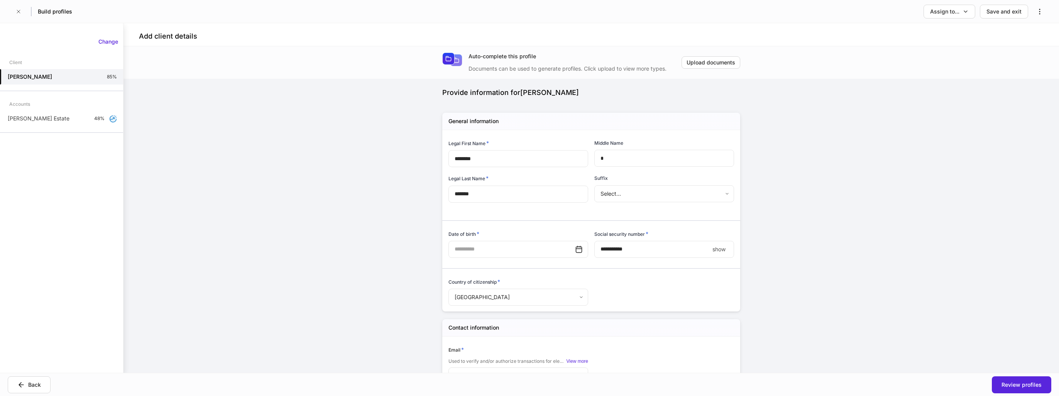
type input "**********"
click at [52, 126] on div "[PERSON_NAME] Estate 48%" at bounding box center [61, 118] width 123 height 15
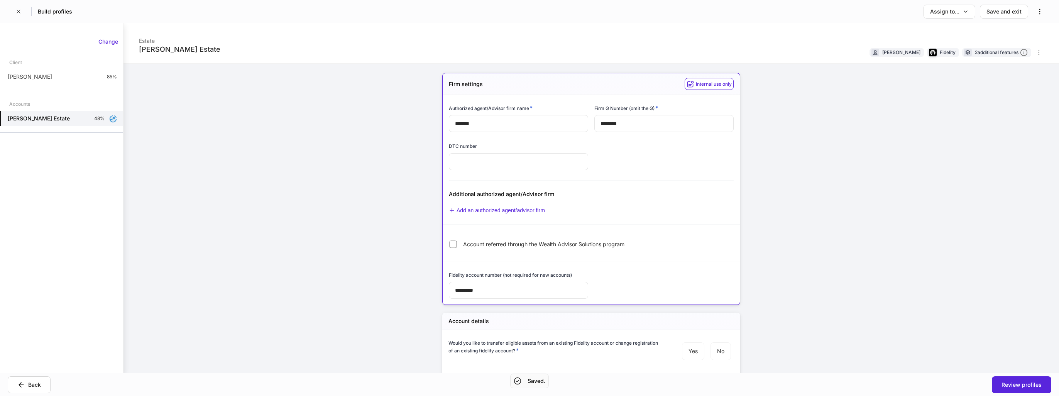
click at [508, 293] on input "*********" at bounding box center [518, 290] width 139 height 17
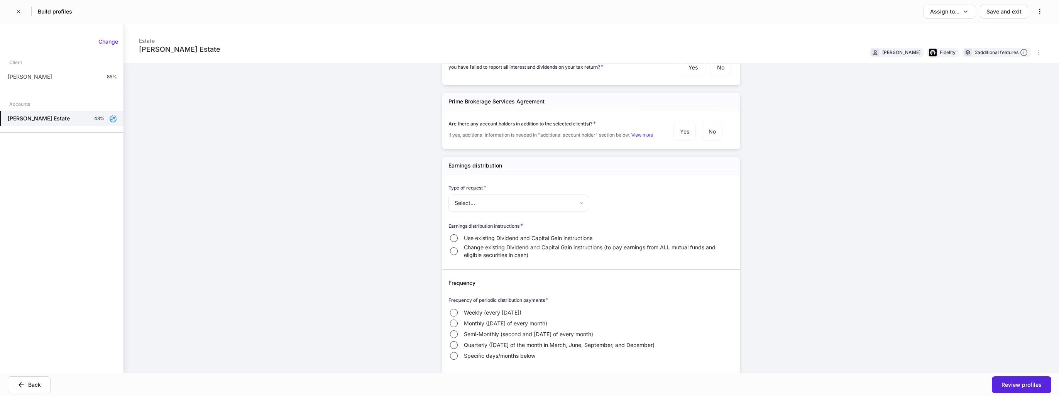
scroll to position [1042, 0]
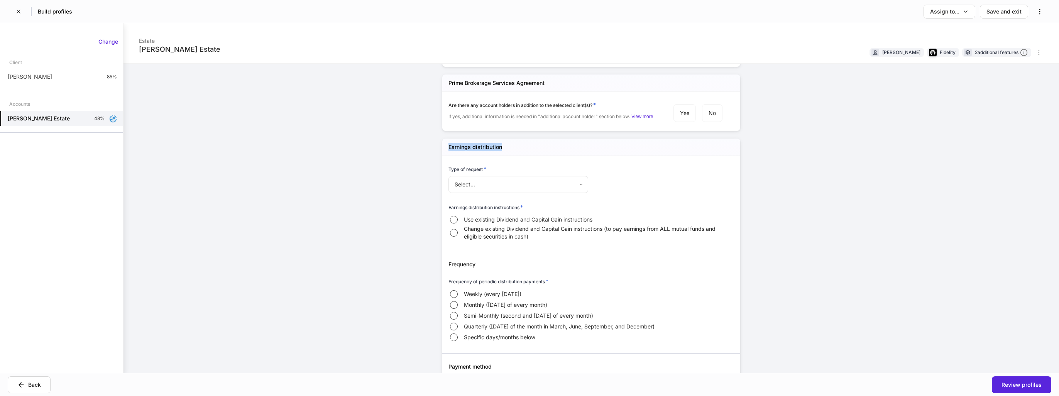
drag, startPoint x: 526, startPoint y: 149, endPoint x: 447, endPoint y: 150, distance: 79.1
click at [447, 150] on div "Earnings distribution" at bounding box center [591, 147] width 298 height 17
drag, startPoint x: 447, startPoint y: 150, endPoint x: 516, endPoint y: 150, distance: 69.1
click at [516, 150] on div "Earnings distribution" at bounding box center [591, 147] width 298 height 17
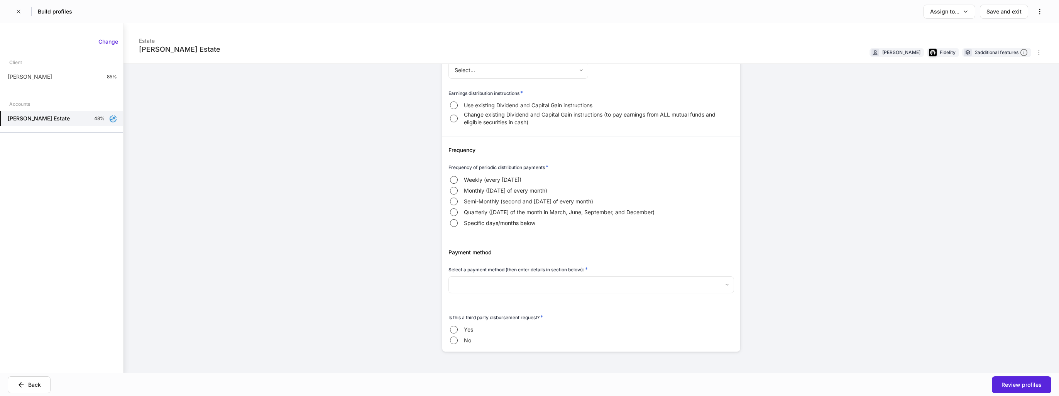
scroll to position [1160, 0]
click at [583, 282] on body "Build profiles Assign to... Save and exit [PERSON_NAME] Estate Estate [PERSON_N…" at bounding box center [529, 198] width 1059 height 396
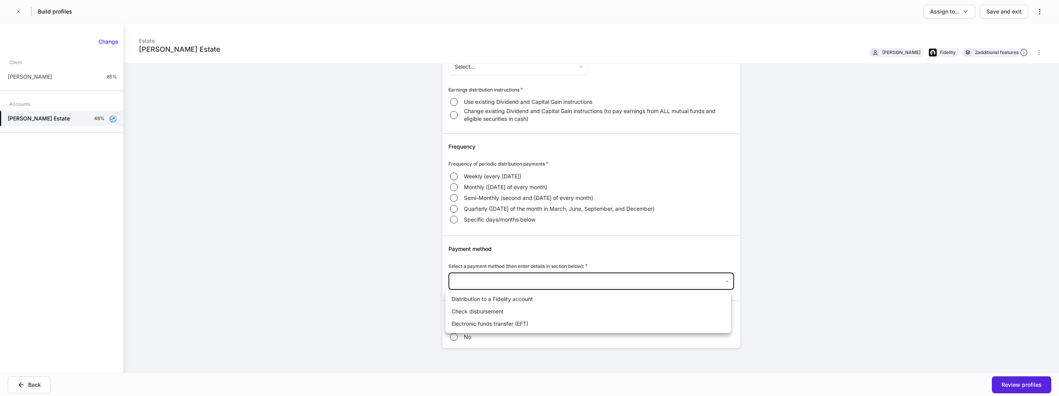
drag, startPoint x: 821, startPoint y: 185, endPoint x: 720, endPoint y: 212, distance: 105.1
click at [821, 185] on div at bounding box center [529, 198] width 1059 height 396
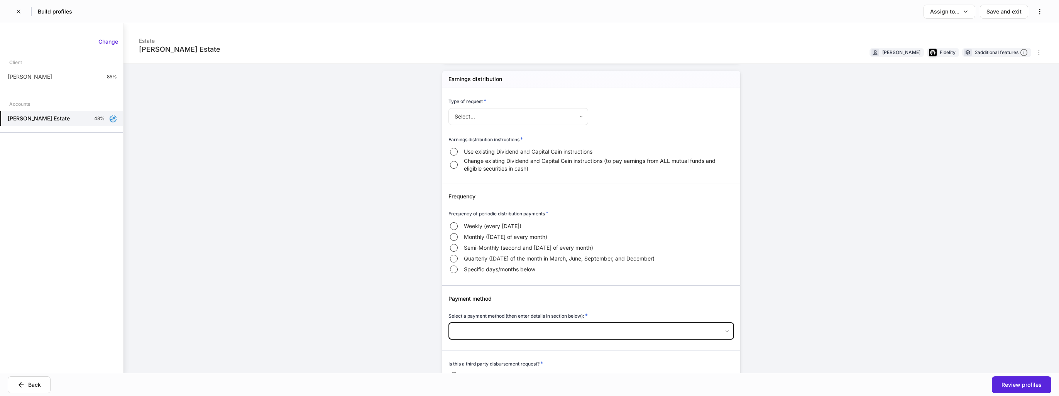
scroll to position [1083, 0]
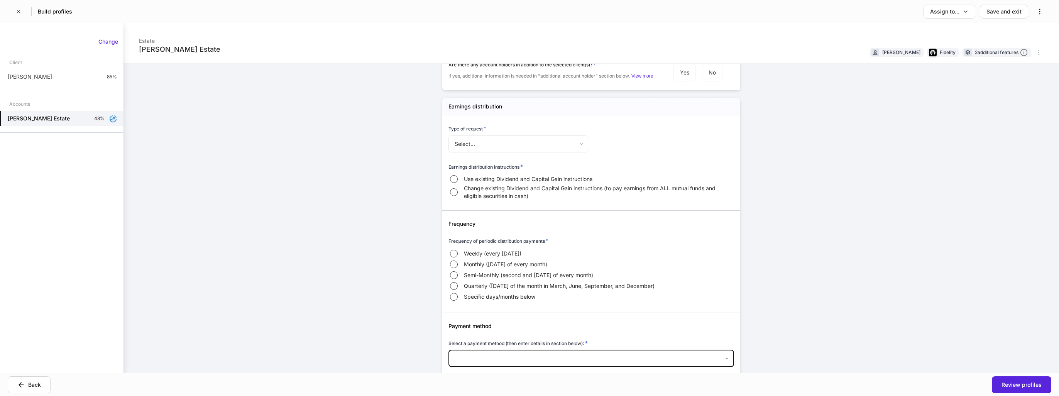
click at [550, 146] on body "Build profiles Assign to... Save and exit [PERSON_NAME] Estate Estate [PERSON_N…" at bounding box center [529, 198] width 1059 height 396
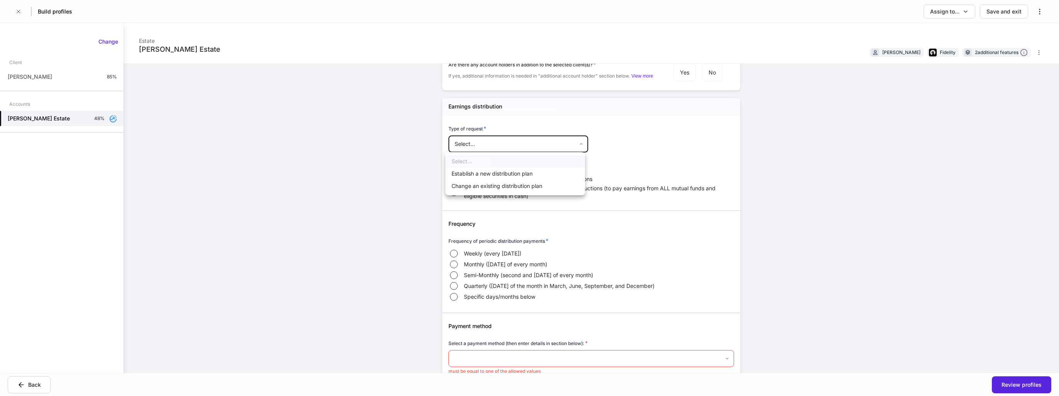
click at [638, 136] on div at bounding box center [529, 198] width 1059 height 396
click at [543, 147] on body "Build profiles Assign to... Save and exit [PERSON_NAME] Estate Estate [PERSON_N…" at bounding box center [529, 198] width 1059 height 396
click at [674, 140] on div at bounding box center [529, 198] width 1059 height 396
click at [547, 145] on body "Build profiles Assign to... Save and exit [PERSON_NAME] Estate Estate [PERSON_N…" at bounding box center [529, 198] width 1059 height 396
click at [670, 164] on div at bounding box center [529, 198] width 1059 height 396
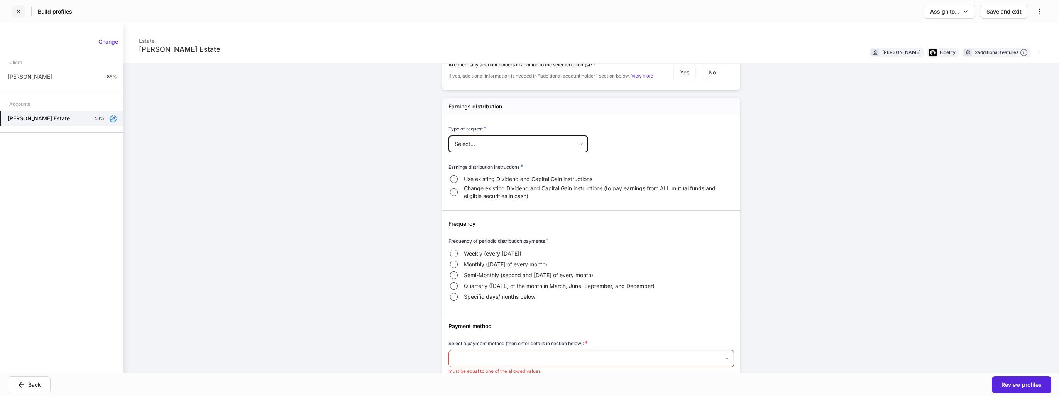
click at [17, 12] on icon "button" at bounding box center [18, 11] width 3 height 3
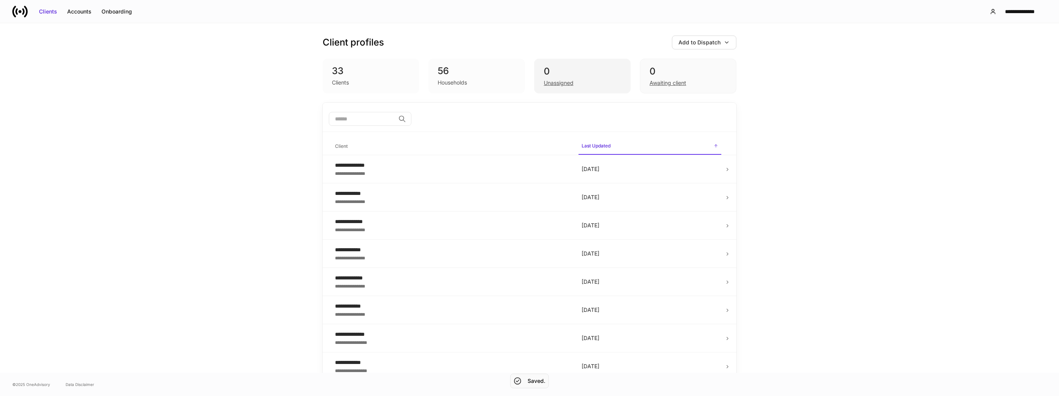
click at [579, 85] on div "Unassigned" at bounding box center [582, 82] width 77 height 9
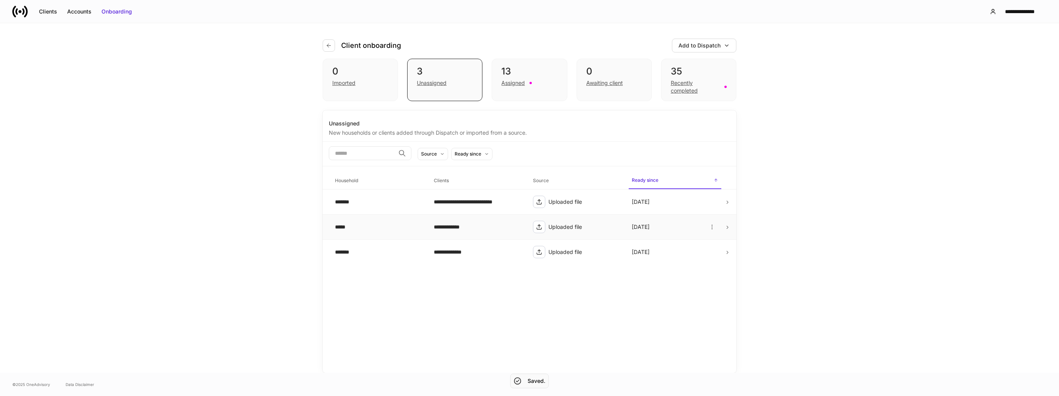
click at [390, 226] on div "*****" at bounding box center [378, 227] width 86 height 8
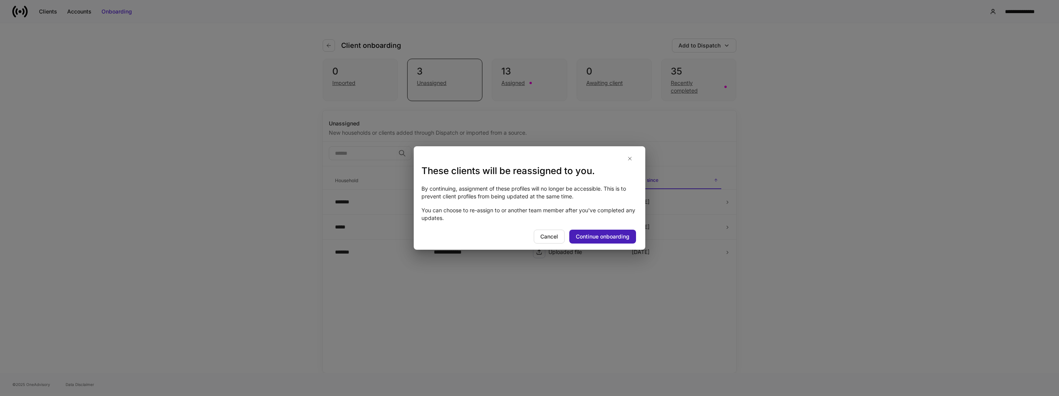
click at [613, 239] on div "Continue onboarding" at bounding box center [603, 237] width 54 height 8
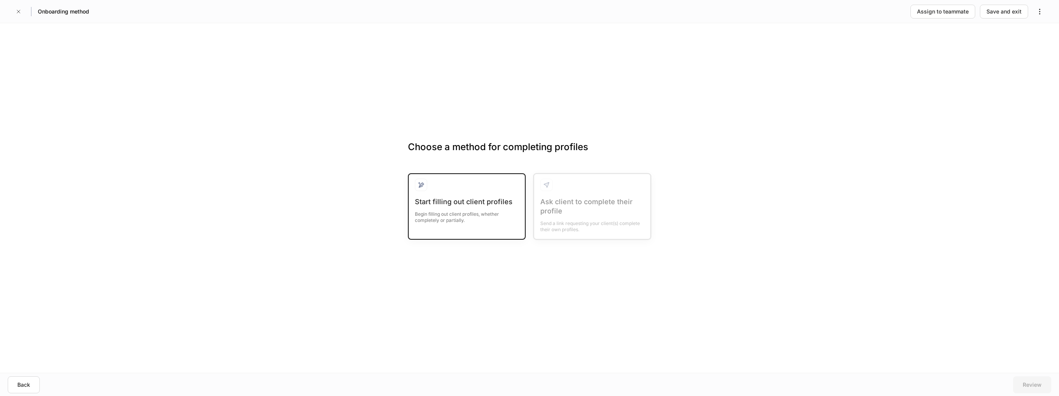
click at [485, 212] on div "Begin filling out client profiles, whether completely or partially." at bounding box center [467, 215] width 104 height 17
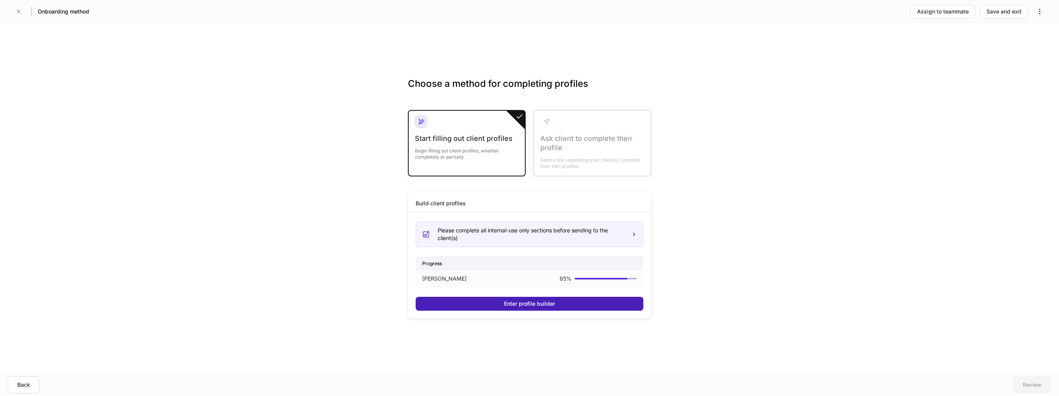
click at [516, 307] on button "Enter profile builder" at bounding box center [530, 304] width 228 height 14
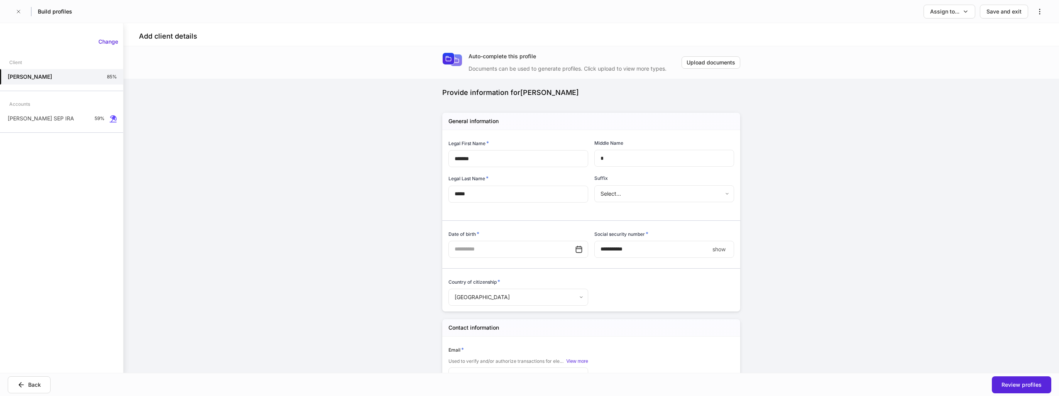
type input "**********"
click at [52, 122] on p "[PERSON_NAME] SEP IRA" at bounding box center [41, 119] width 66 height 8
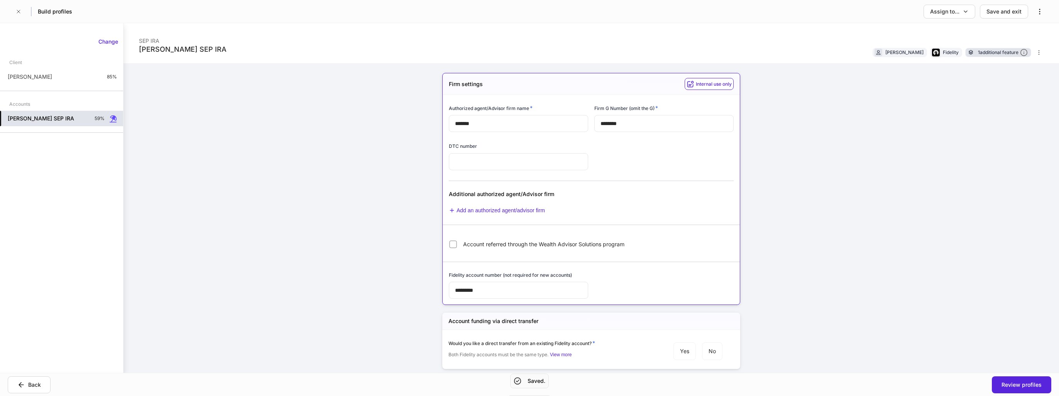
click at [985, 56] on div "1 additional feature" at bounding box center [1003, 53] width 50 height 8
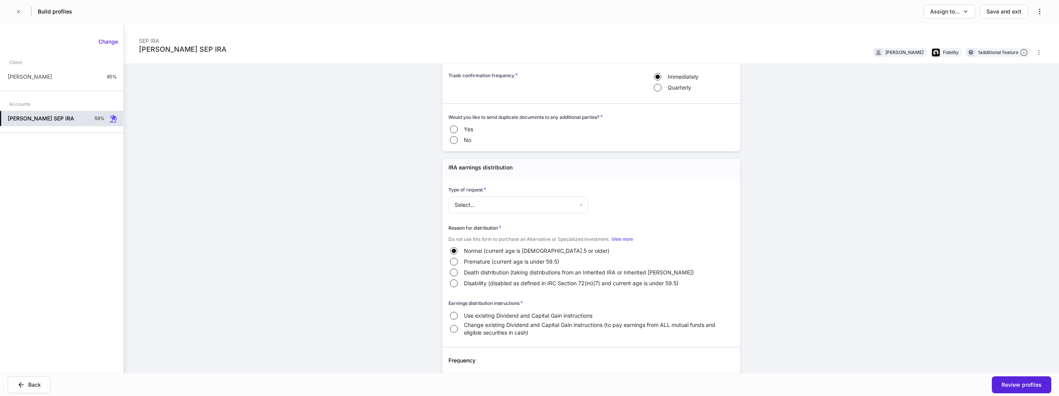
scroll to position [811, 0]
click at [569, 209] on body "**********" at bounding box center [529, 198] width 1059 height 396
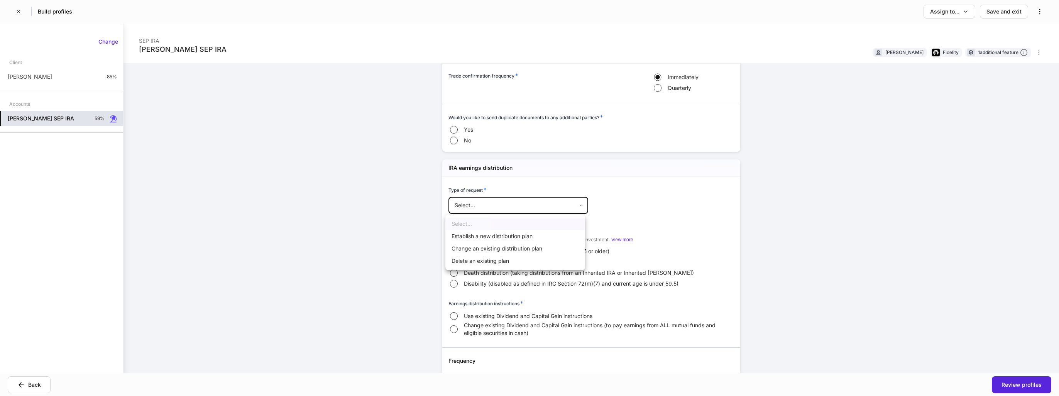
click at [640, 203] on div at bounding box center [529, 198] width 1059 height 396
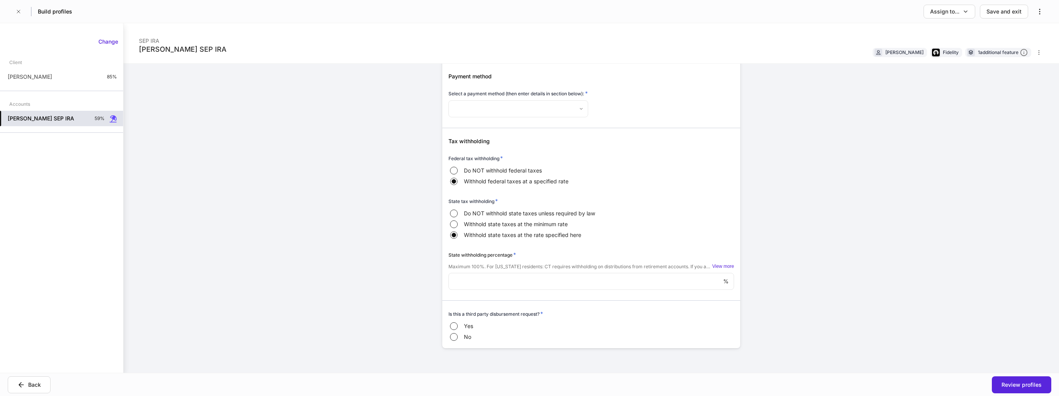
scroll to position [1206, 0]
click at [812, 235] on div "**********" at bounding box center [592, 198] width 936 height 350
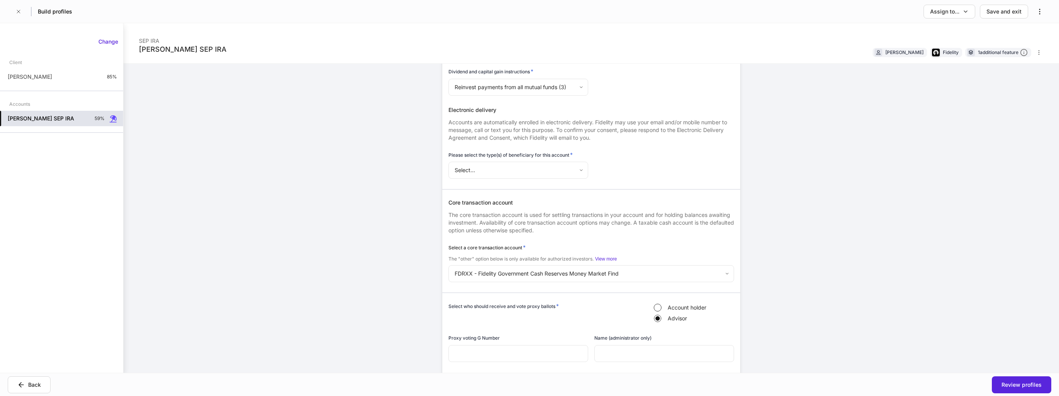
scroll to position [395, 0]
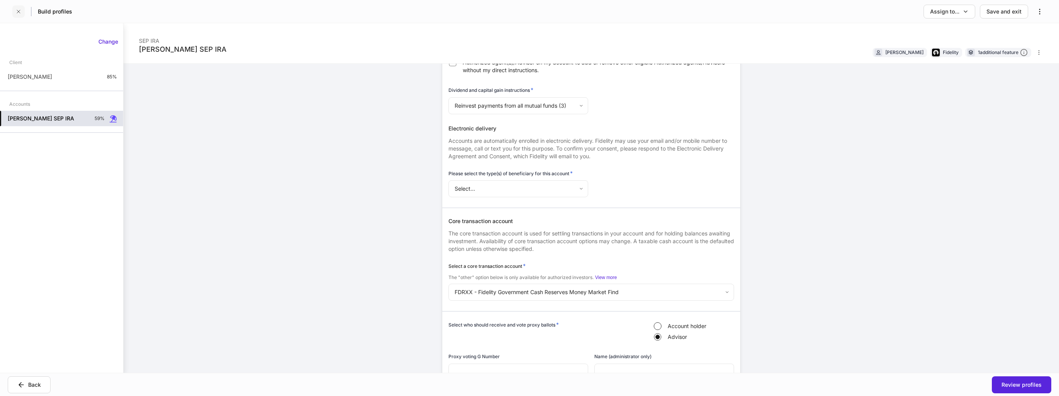
click at [19, 13] on icon "button" at bounding box center [18, 11] width 6 height 6
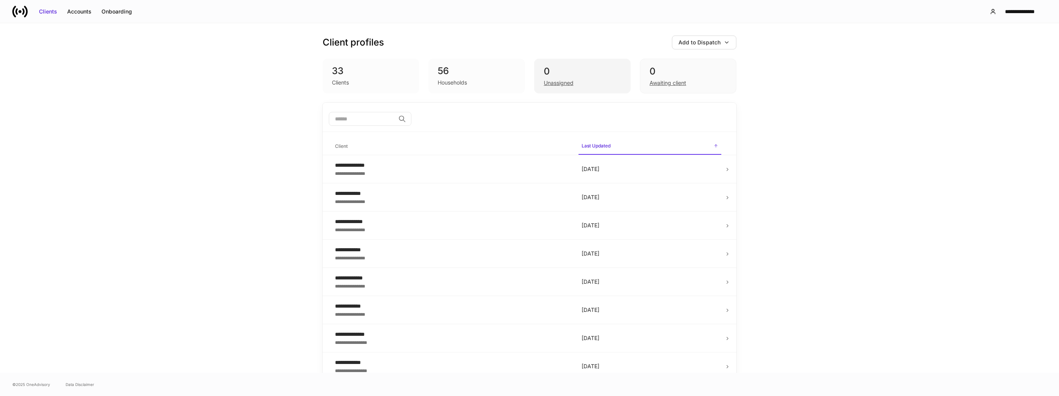
click at [557, 80] on div "Unassigned" at bounding box center [559, 83] width 30 height 8
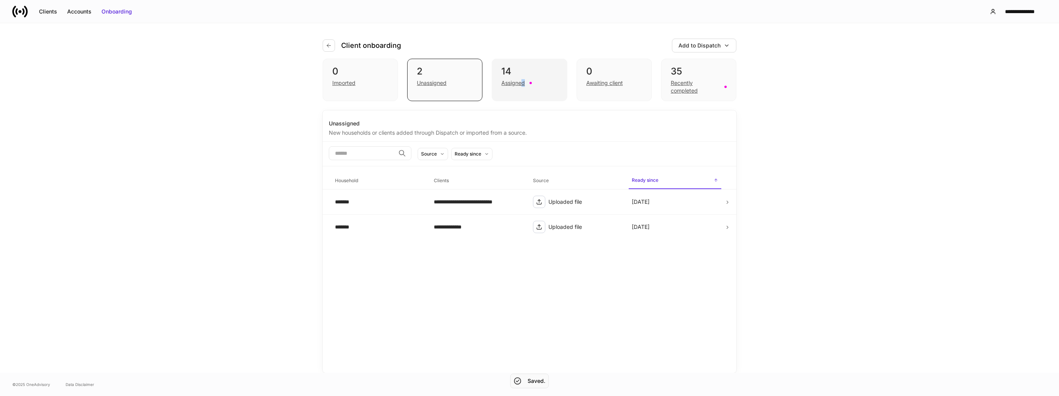
click at [522, 84] on div "Assigned" at bounding box center [513, 83] width 24 height 8
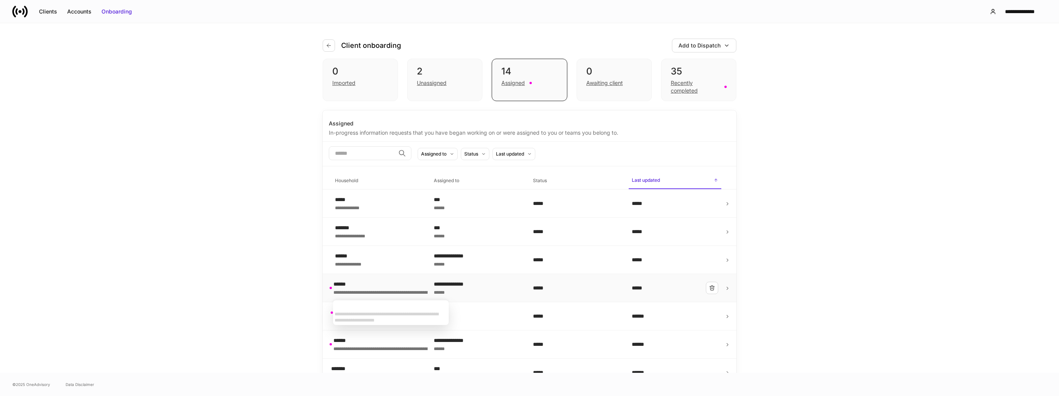
click at [356, 286] on div "******" at bounding box center [421, 284] width 174 height 8
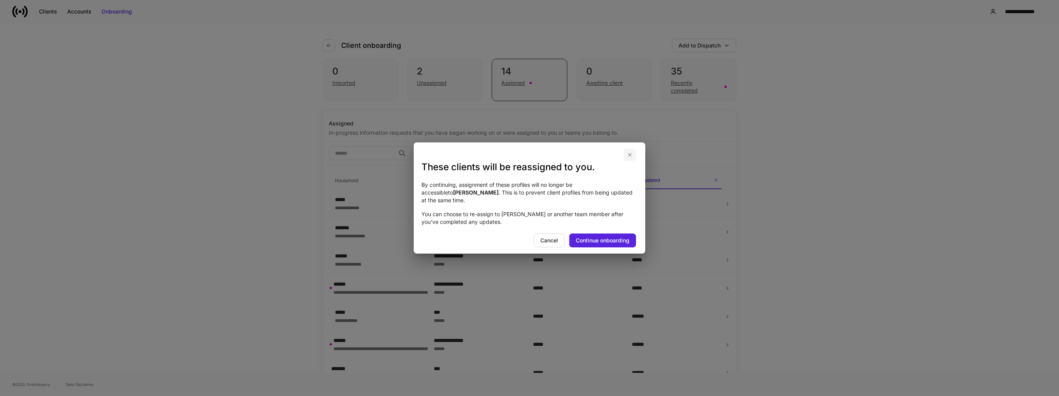
click at [631, 158] on icon "button" at bounding box center [630, 155] width 6 height 6
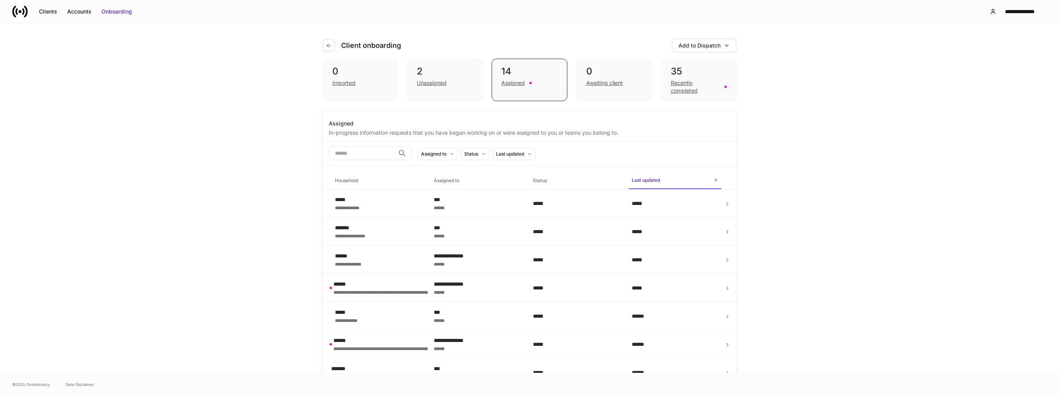
click at [586, 9] on div "**********" at bounding box center [529, 11] width 1059 height 23
drag, startPoint x: 224, startPoint y: 145, endPoint x: 628, endPoint y: 75, distance: 410.9
click at [224, 145] on div "**********" at bounding box center [529, 198] width 1059 height 350
